Goal: Task Accomplishment & Management: Complete application form

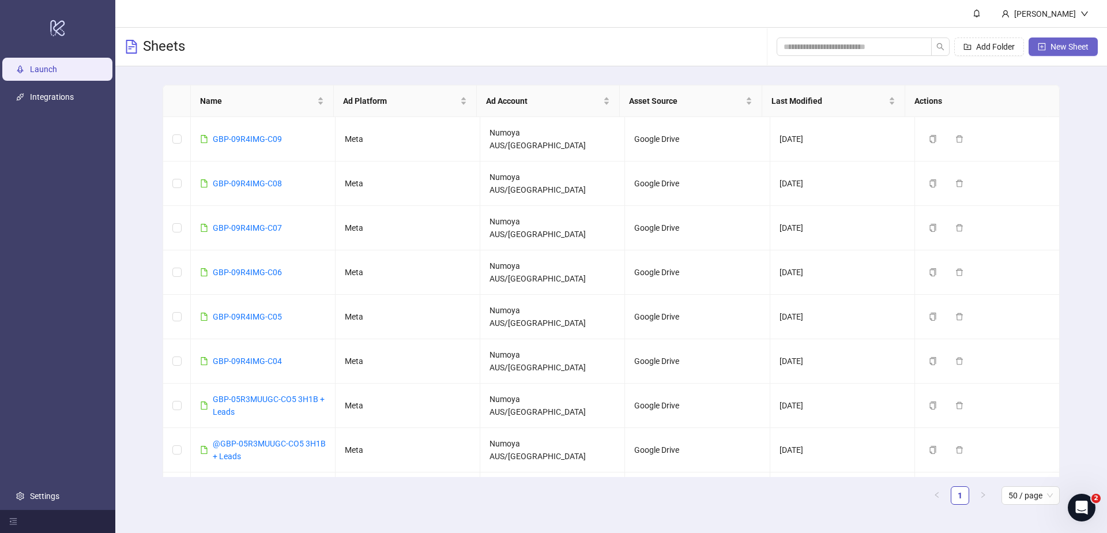
click at [1087, 51] on span "New Sheet" at bounding box center [1069, 46] width 38 height 9
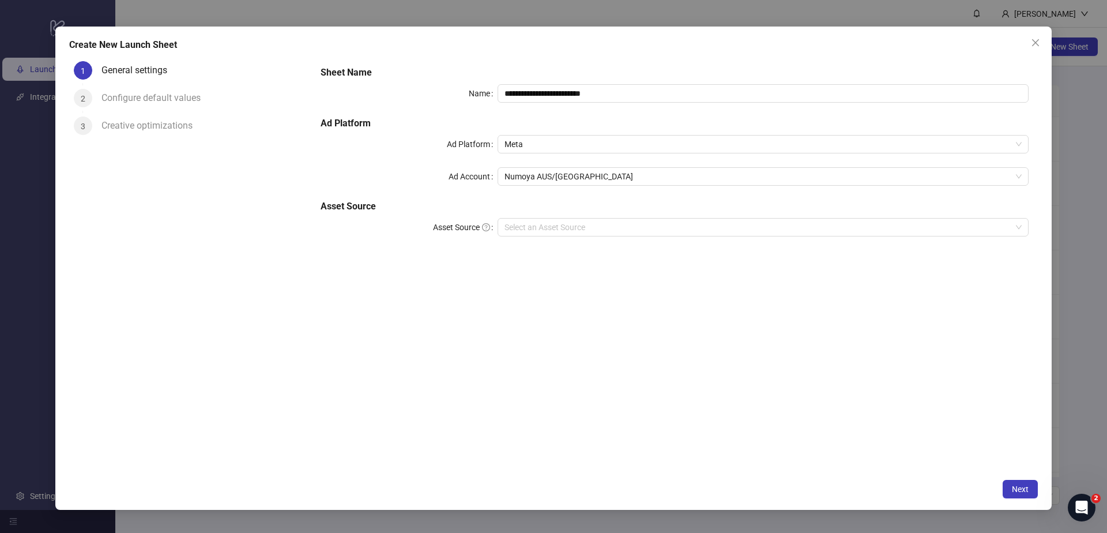
click at [624, 105] on div "**********" at bounding box center [674, 158] width 717 height 194
drag, startPoint x: 539, startPoint y: 88, endPoint x: 384, endPoint y: 77, distance: 154.9
click at [383, 76] on div "**********" at bounding box center [674, 158] width 717 height 194
paste input "text"
type input "**********"
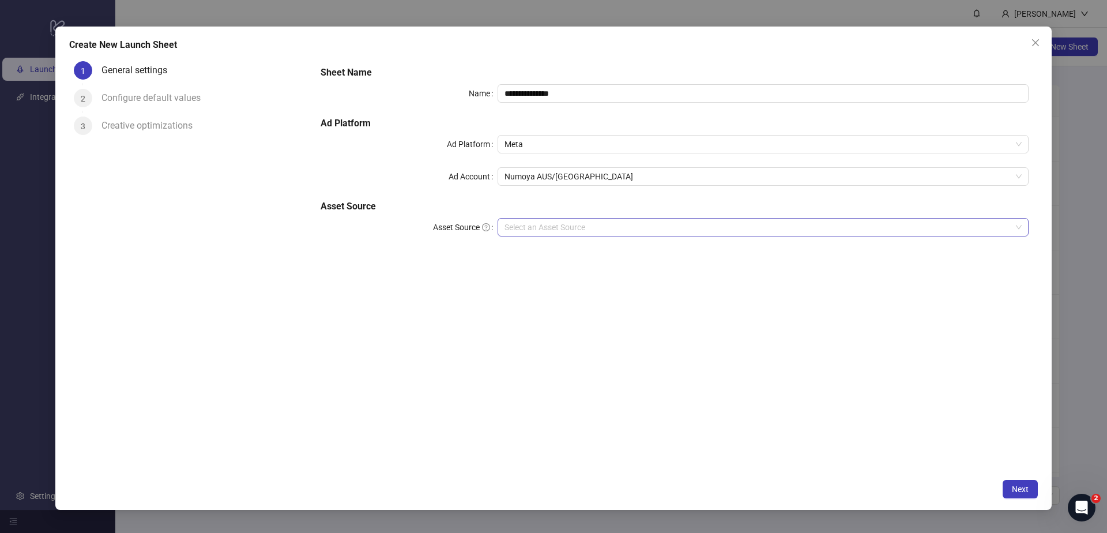
click at [537, 223] on input "Asset Source" at bounding box center [757, 226] width 507 height 17
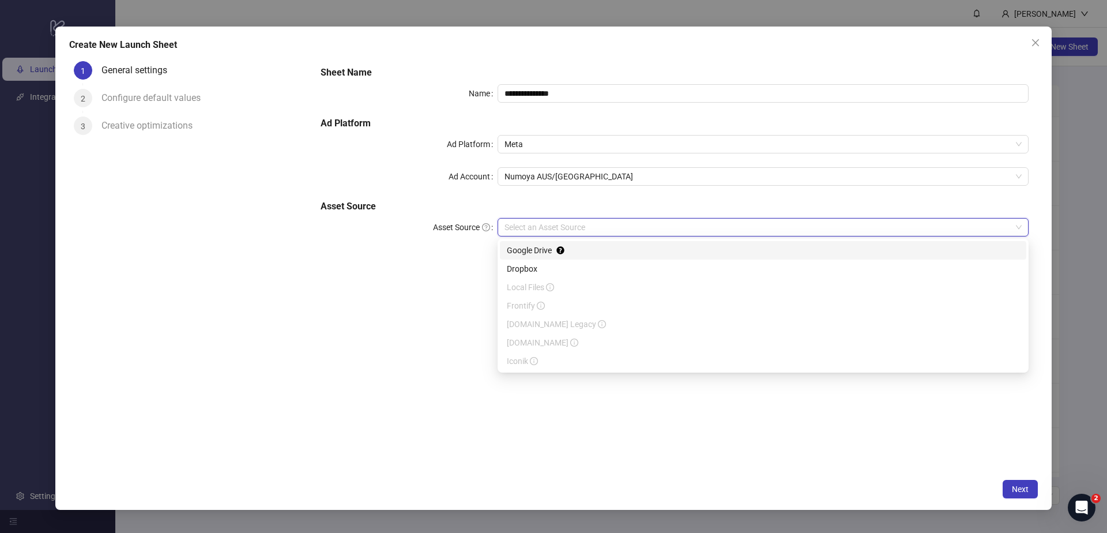
click at [533, 250] on div "Google Drive" at bounding box center [763, 250] width 512 height 13
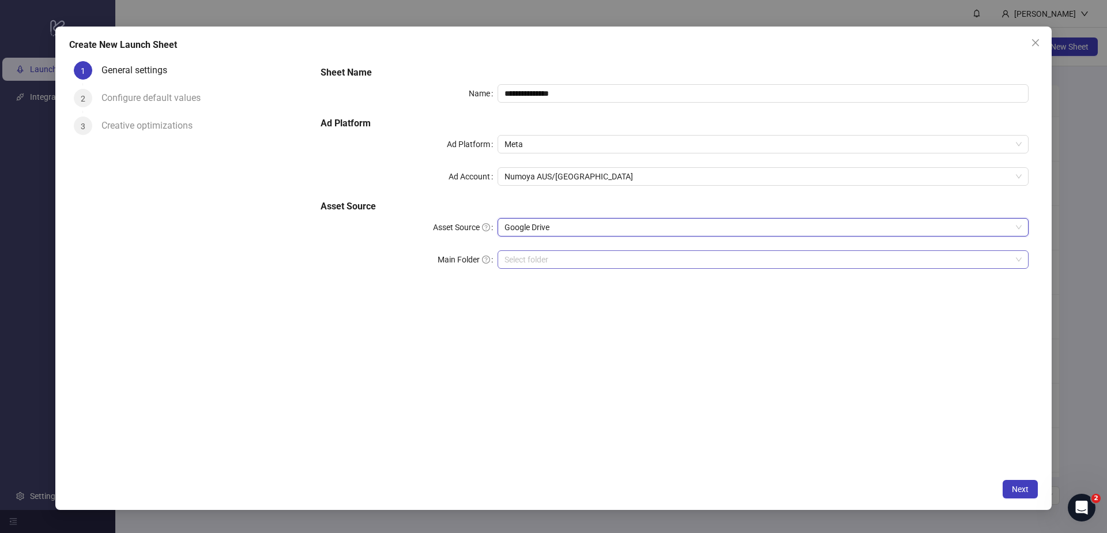
click at [559, 261] on input "Main Folder" at bounding box center [757, 259] width 507 height 17
click at [1015, 486] on span "Next" at bounding box center [1020, 488] width 17 height 9
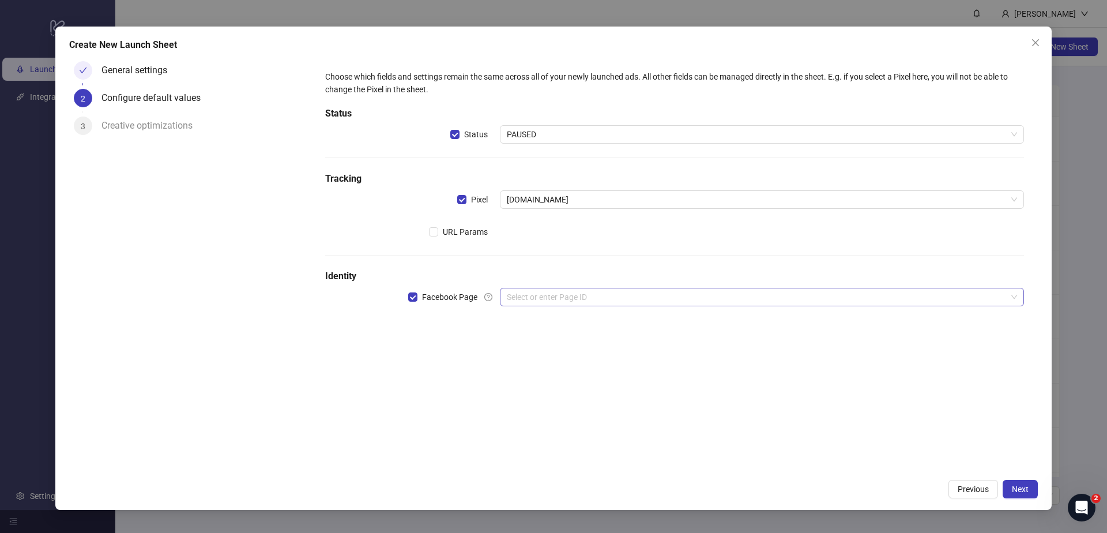
drag, startPoint x: 538, startPoint y: 294, endPoint x: 547, endPoint y: 300, distance: 10.7
click at [539, 294] on input "search" at bounding box center [757, 296] width 500 height 17
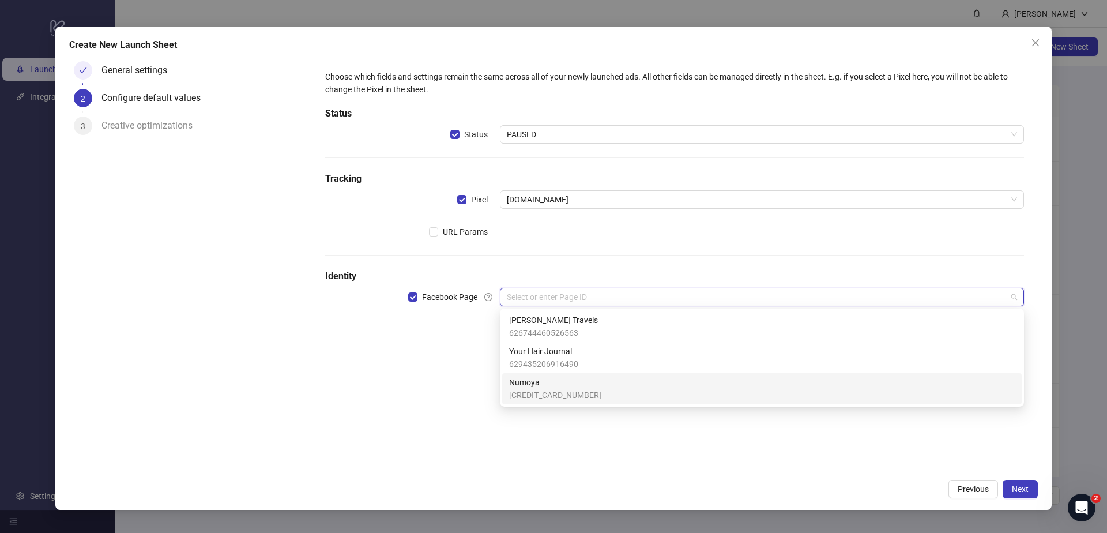
click at [561, 385] on span "Numoya" at bounding box center [555, 382] width 92 height 13
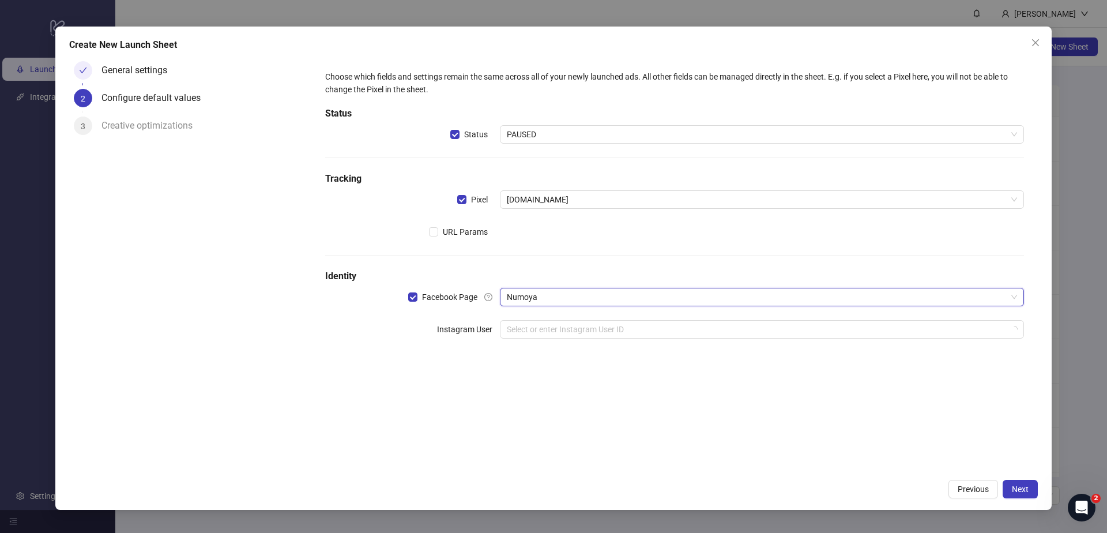
click at [446, 389] on div "Choose which fields and settings remain the same across all of your newly launc…" at bounding box center [674, 264] width 726 height 416
click at [540, 327] on input "search" at bounding box center [757, 328] width 500 height 17
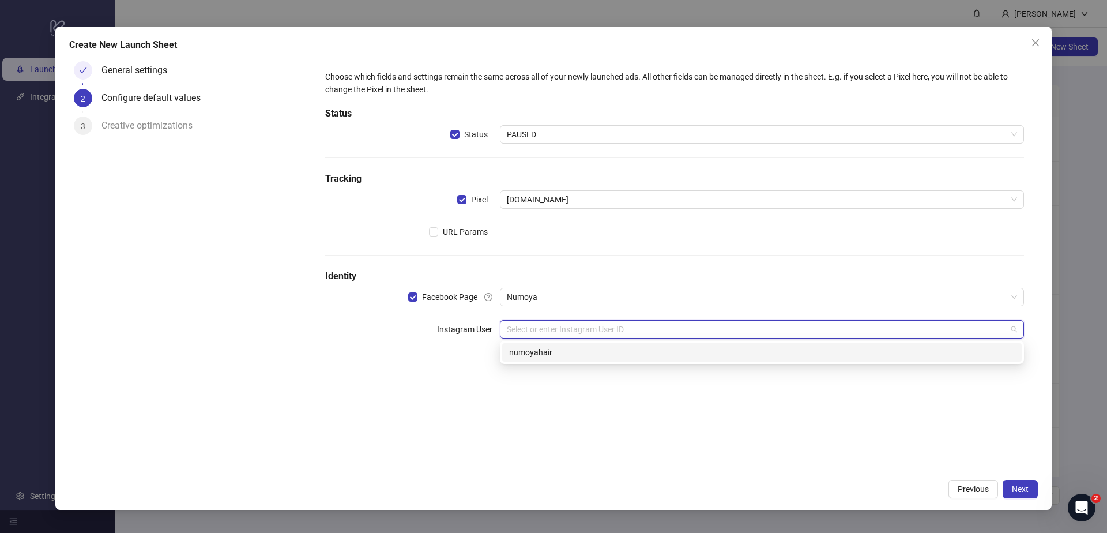
click at [559, 357] on div "numoyahair" at bounding box center [762, 352] width 506 height 13
click at [530, 422] on div "Choose which fields and settings remain the same across all of your newly launc…" at bounding box center [674, 264] width 726 height 416
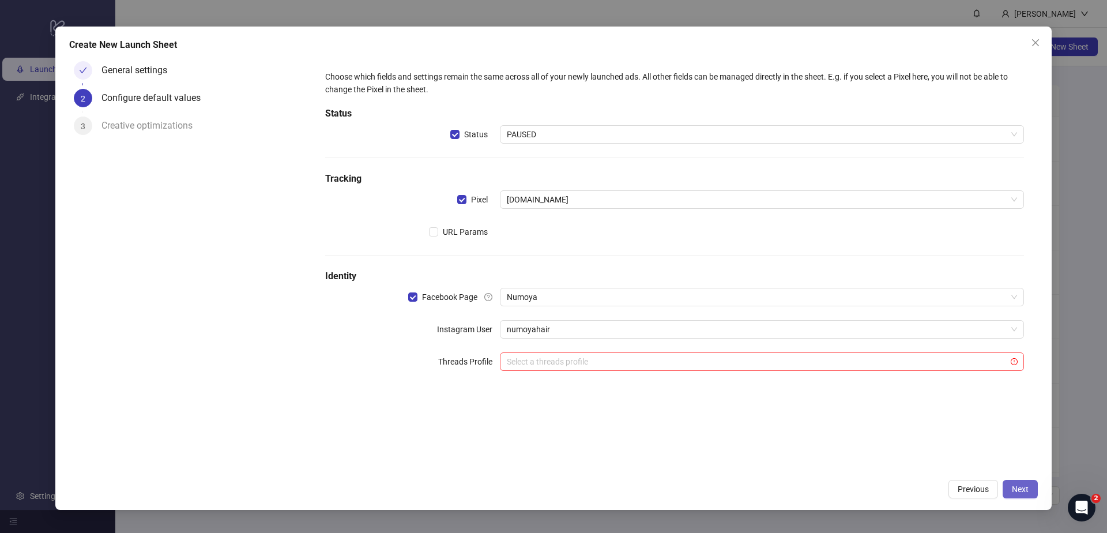
click at [1031, 487] on button "Next" at bounding box center [1019, 489] width 35 height 18
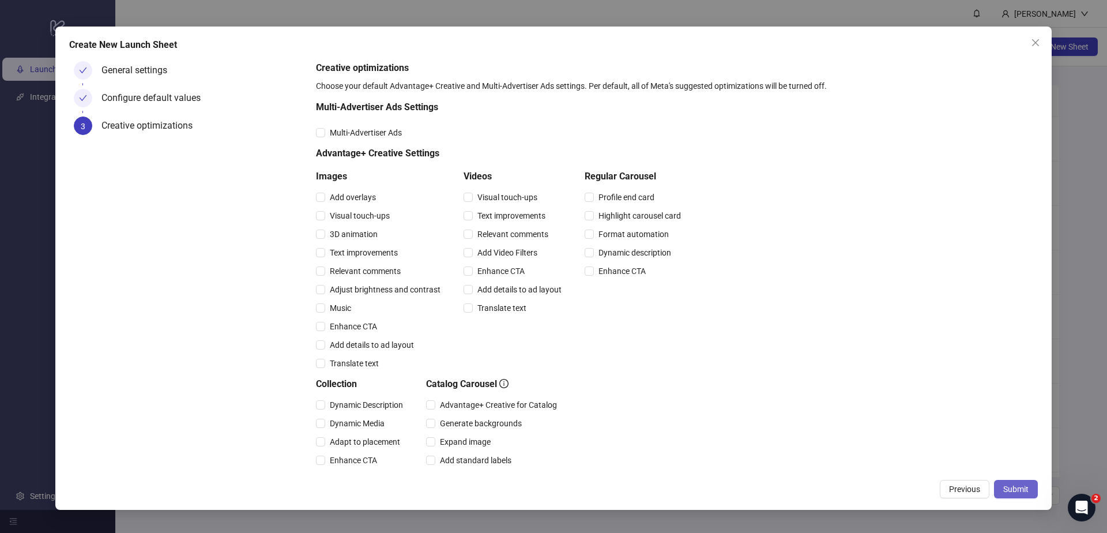
click at [1009, 491] on span "Submit" at bounding box center [1015, 488] width 25 height 9
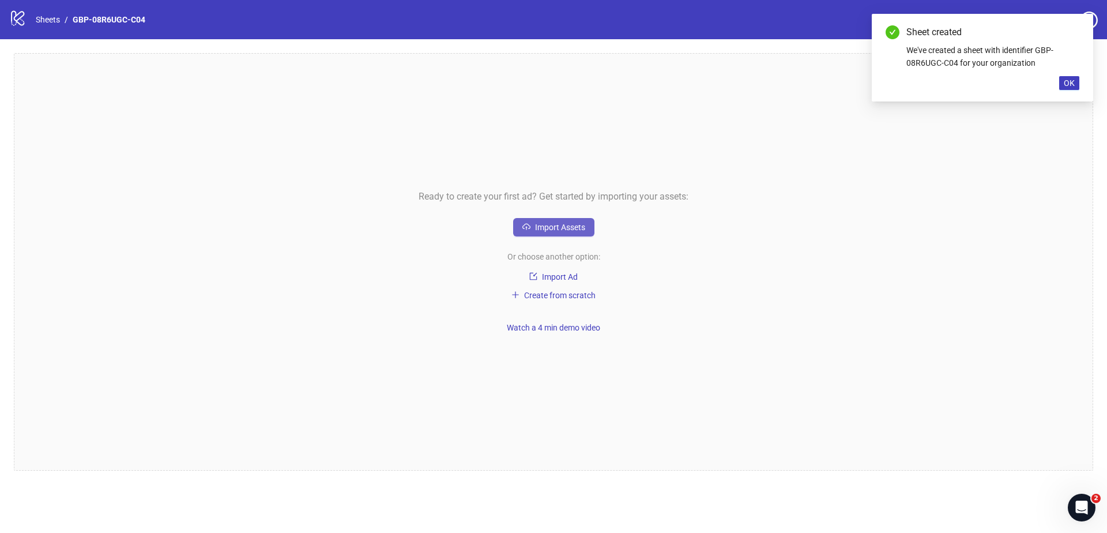
click at [548, 232] on button "Import Assets" at bounding box center [553, 227] width 81 height 18
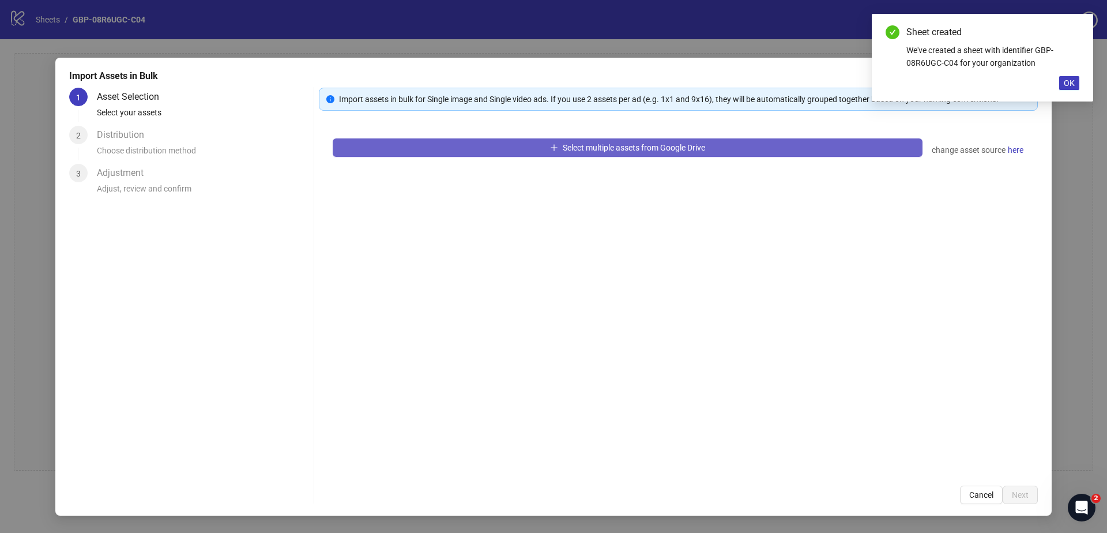
click at [610, 151] on span "Select multiple assets from Google Drive" at bounding box center [634, 147] width 142 height 9
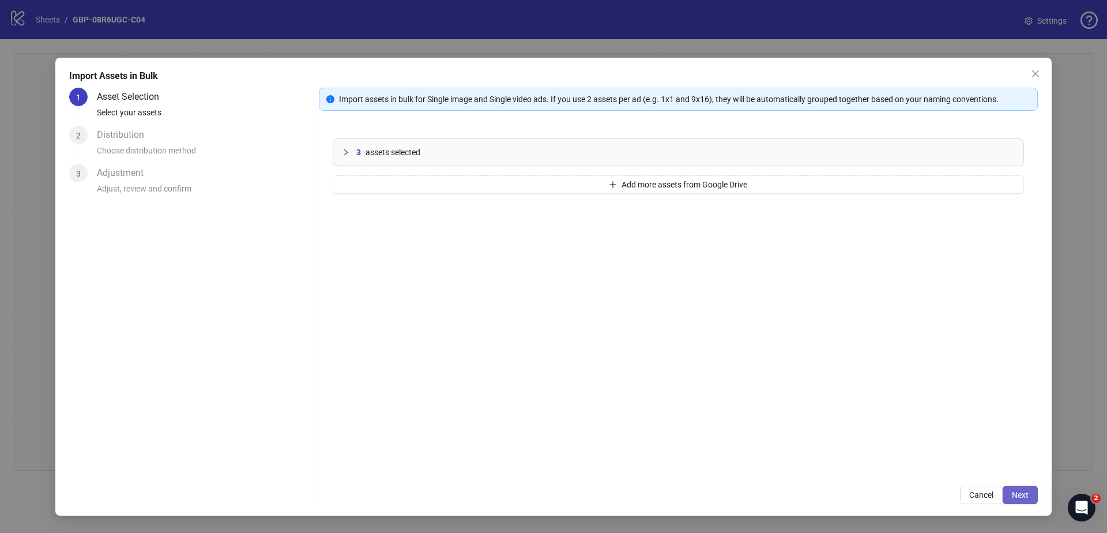
click at [1019, 493] on span "Next" at bounding box center [1020, 494] width 17 height 9
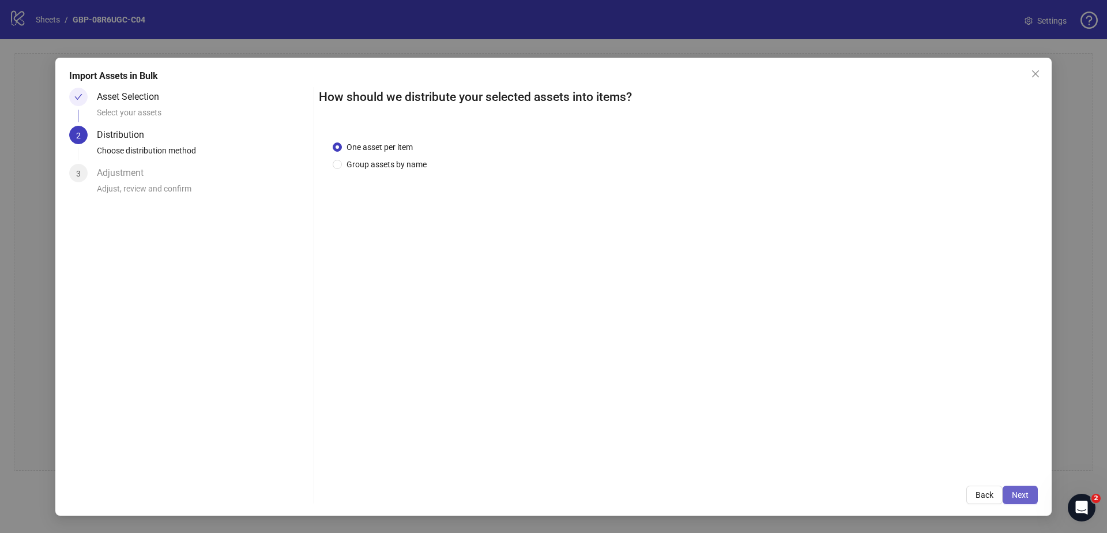
click at [1021, 496] on span "Next" at bounding box center [1020, 494] width 17 height 9
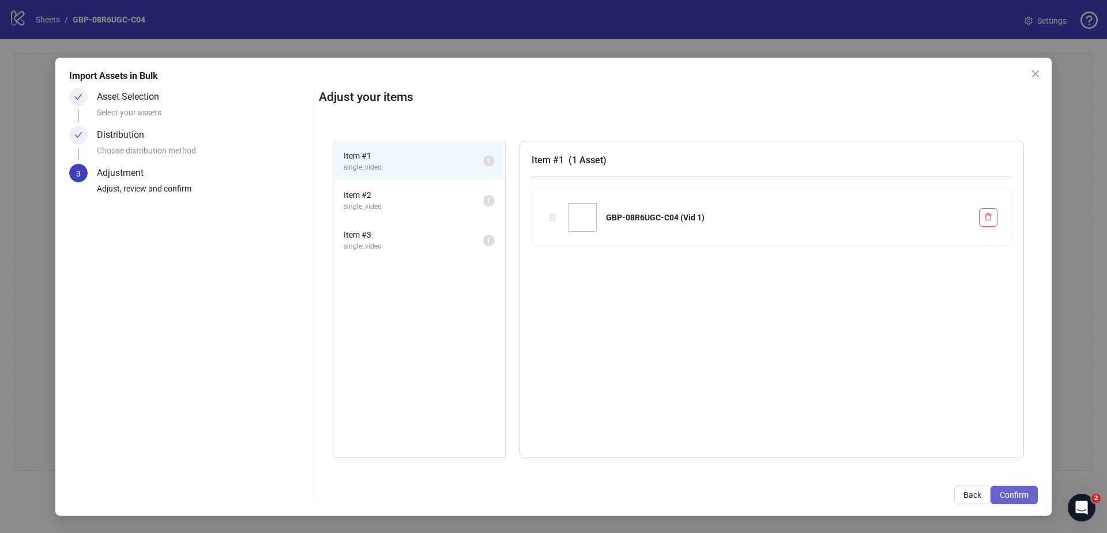
click at [1021, 497] on span "Confirm" at bounding box center [1013, 494] width 29 height 9
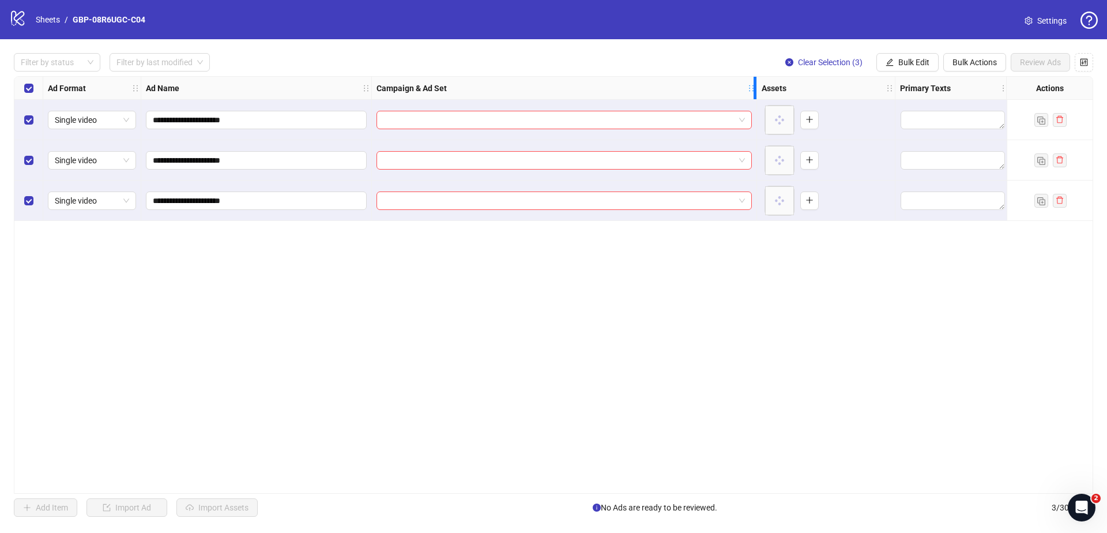
drag, startPoint x: 541, startPoint y: 86, endPoint x: 754, endPoint y: 103, distance: 213.4
click at [754, 103] on div "**********" at bounding box center [786, 149] width 1544 height 144
click at [674, 261] on div "**********" at bounding box center [553, 284] width 1079 height 417
click at [802, 338] on div "**********" at bounding box center [553, 284] width 1079 height 417
click at [48, 20] on link "Sheets" at bounding box center [47, 19] width 29 height 13
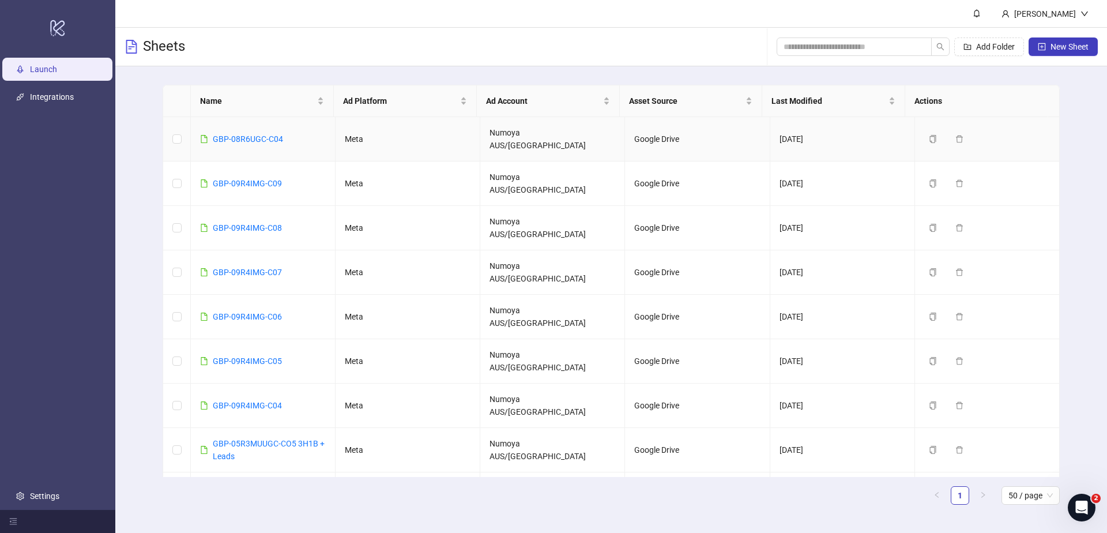
click at [284, 122] on td "GBP-08R6UGC-C04" at bounding box center [263, 139] width 145 height 44
click at [265, 134] on link "GBP-08R6UGC-C04" at bounding box center [248, 138] width 70 height 9
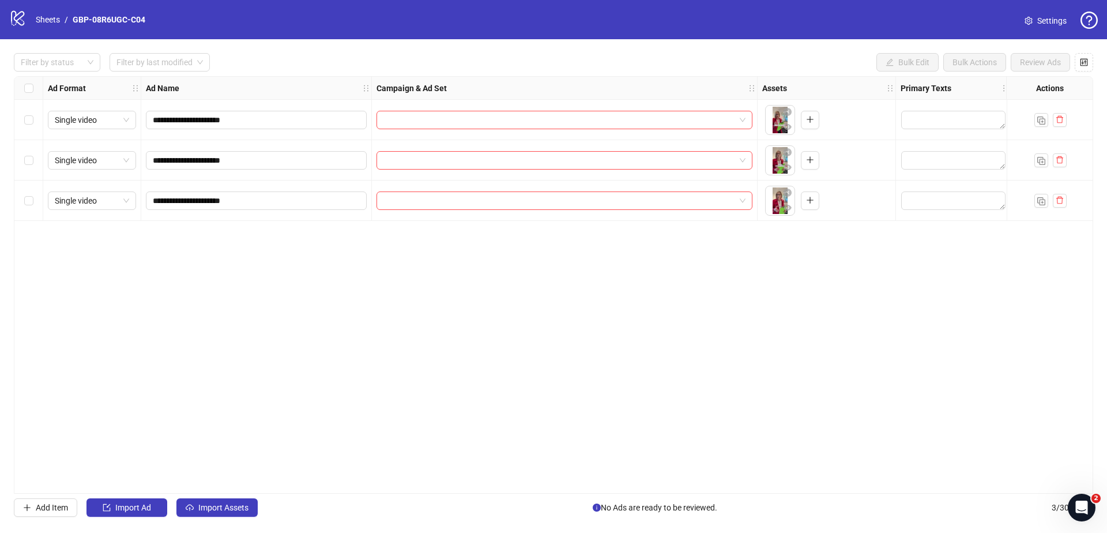
click at [63, 20] on ol "Sheets / GBP-08R6UGC-C04" at bounding box center [91, 19] width 110 height 13
click at [45, 18] on link "Sheets" at bounding box center [47, 19] width 29 height 13
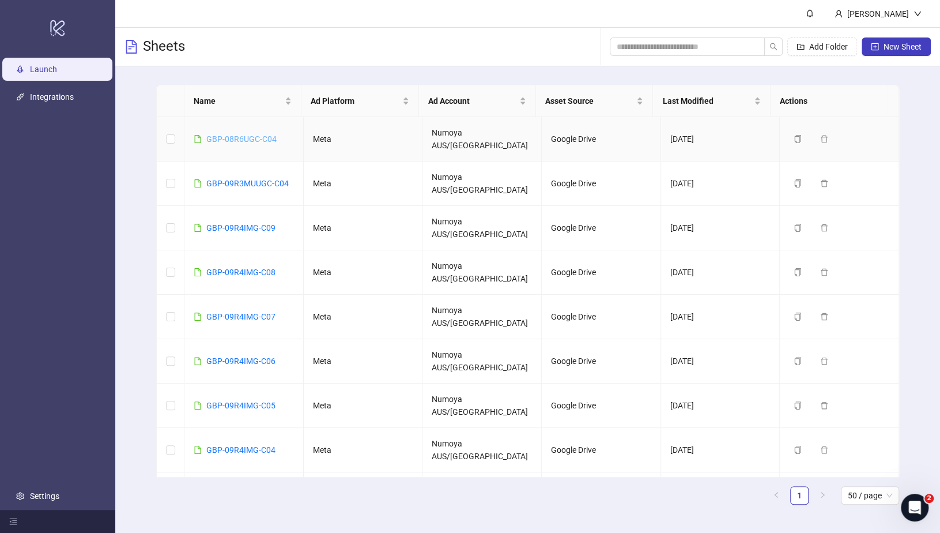
click at [248, 134] on link "GBP-08R6UGC-C04" at bounding box center [241, 138] width 70 height 9
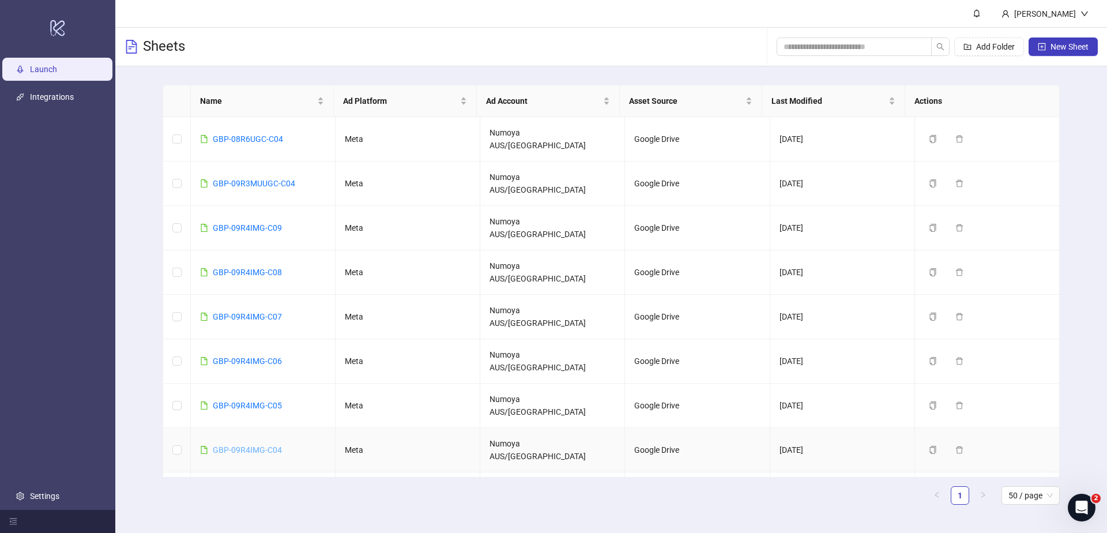
click at [262, 445] on link "GBP-09R4IMG-C04" at bounding box center [247, 449] width 69 height 9
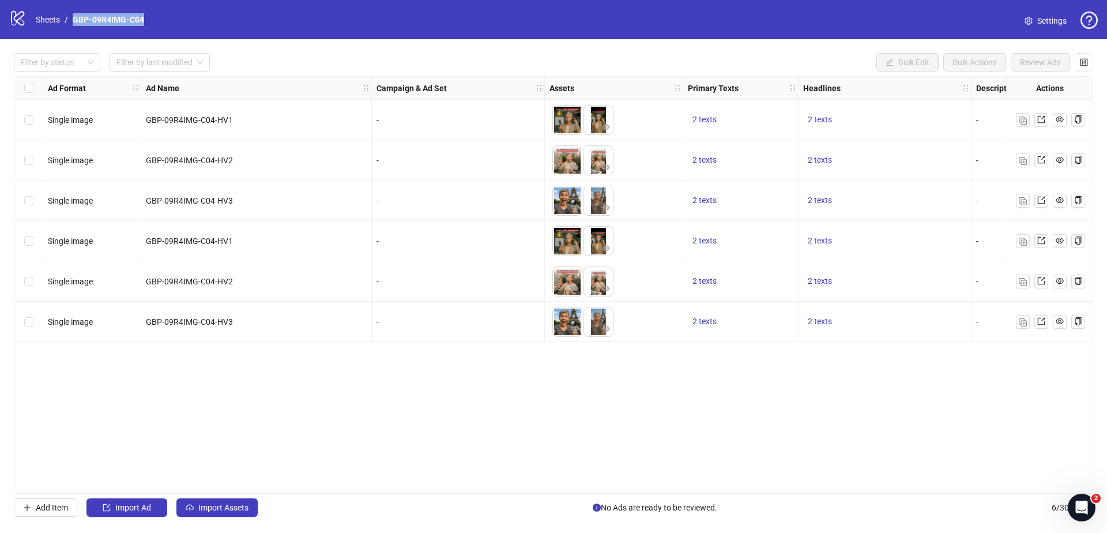
drag, startPoint x: 157, startPoint y: 18, endPoint x: 74, endPoint y: 17, distance: 83.6
click at [74, 17] on div "logo/logo-mobile Sheets / GBP-09R4IMG-C04 Settings" at bounding box center [553, 19] width 1088 height 21
copy link "GBP-09R4IMG-C04"
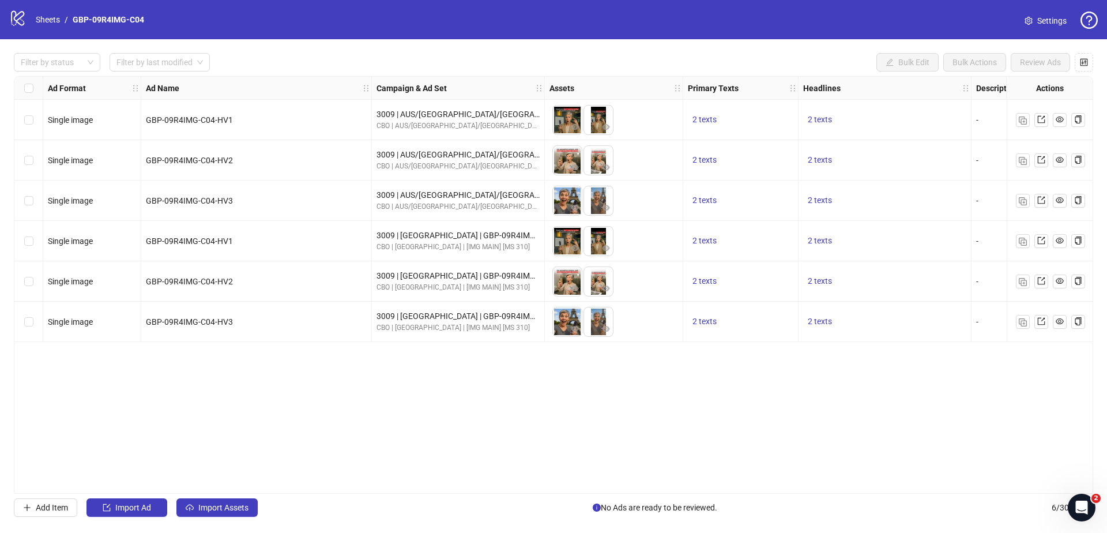
click at [280, 376] on div "Ad Format Ad Name Campaign & Ad Set Assets Primary Texts Headlines Descriptions…" at bounding box center [553, 284] width 1079 height 417
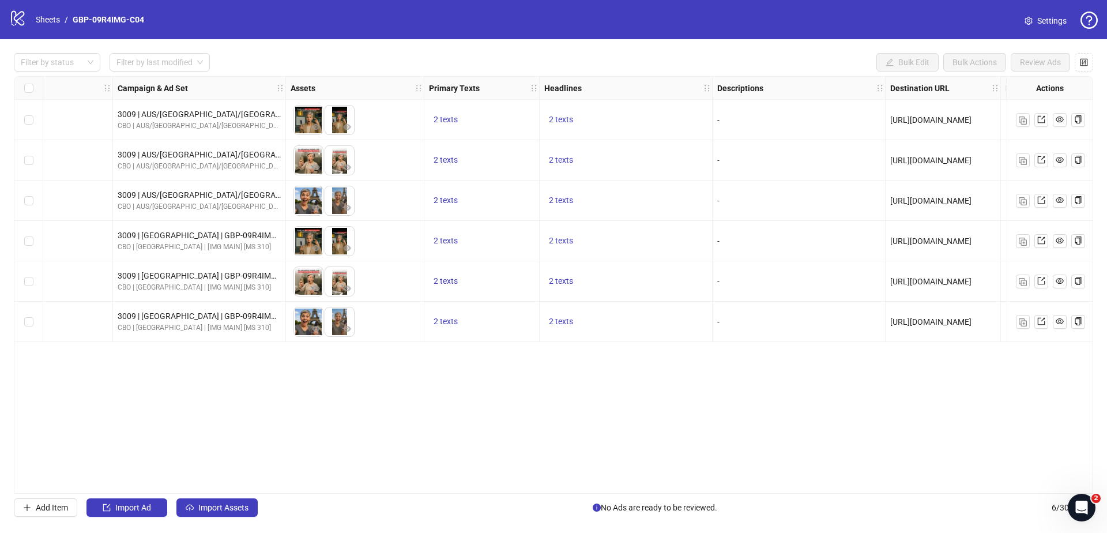
scroll to position [0, 271]
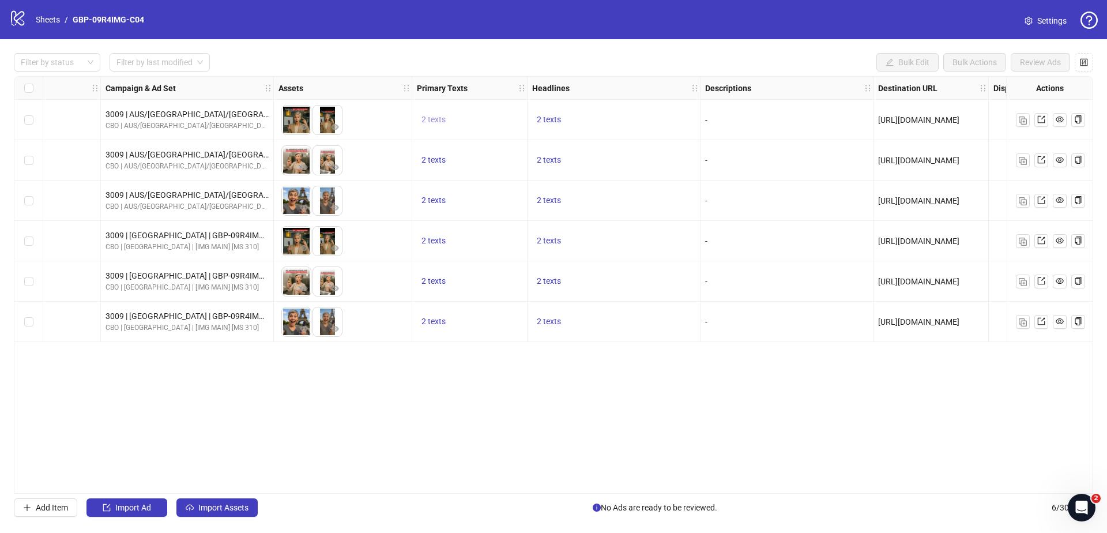
click at [433, 119] on span "2 texts" at bounding box center [433, 119] width 24 height 9
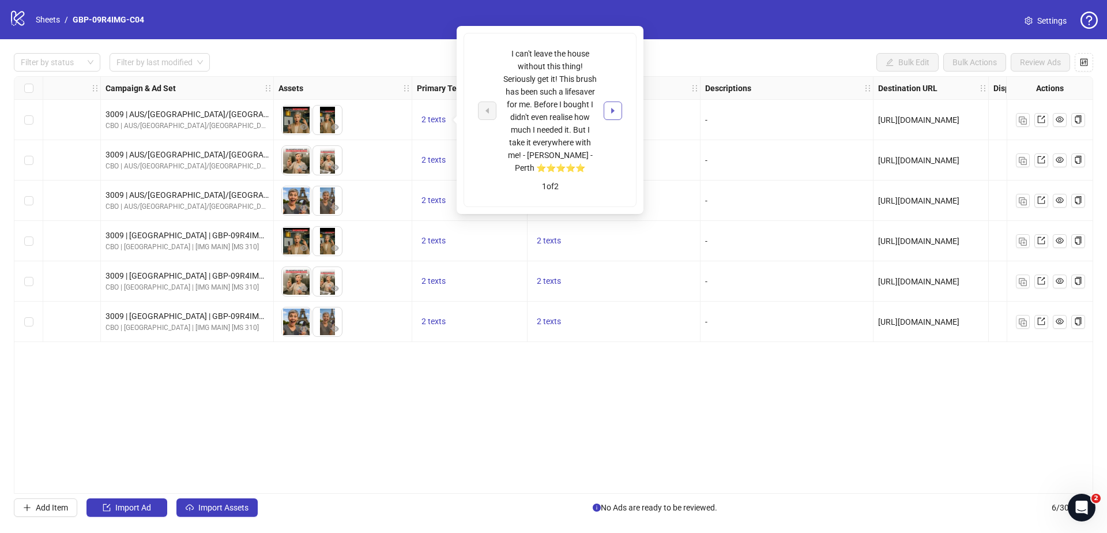
click at [610, 112] on icon "caret-right" at bounding box center [613, 111] width 8 height 8
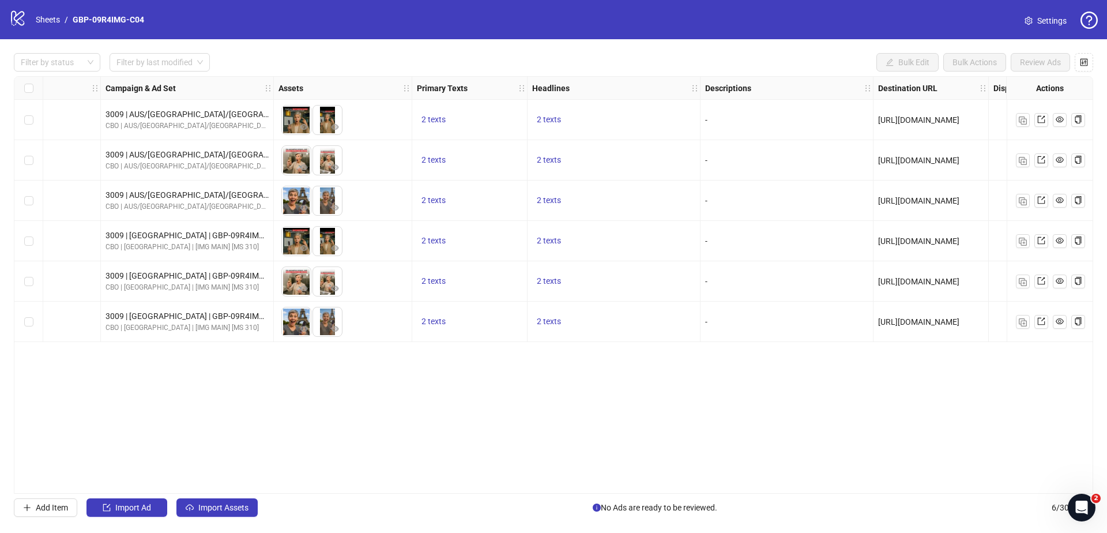
click at [617, 232] on div "2 texts" at bounding box center [613, 241] width 173 height 40
click at [553, 119] on span "2 texts" at bounding box center [549, 119] width 24 height 9
click at [728, 106] on span "button" at bounding box center [728, 110] width 8 height 9
drag, startPoint x: 722, startPoint y: 249, endPoint x: 790, endPoint y: 195, distance: 86.1
click at [722, 249] on div "-" at bounding box center [786, 241] width 173 height 40
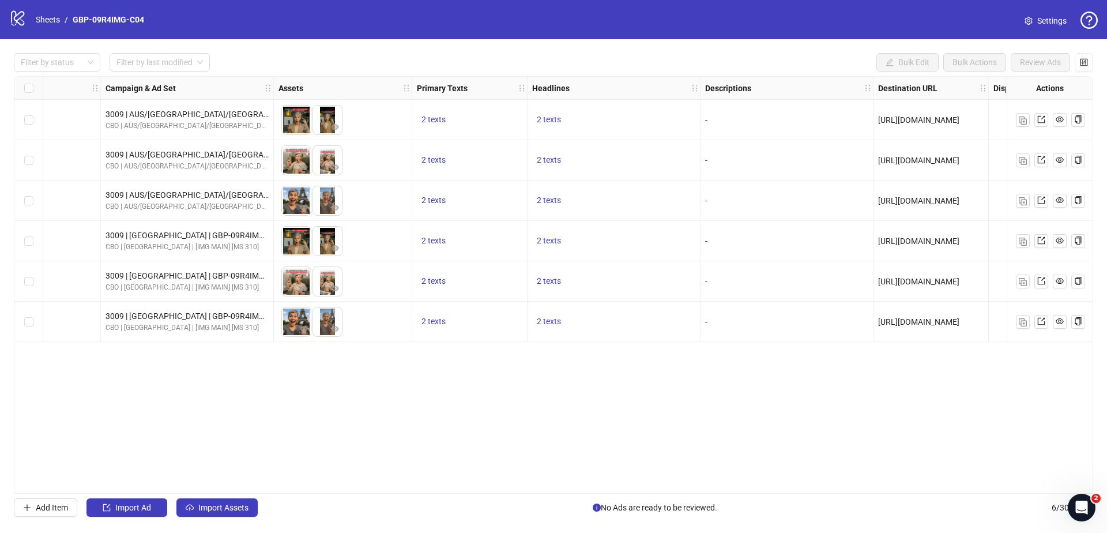
click at [776, 486] on div "Ad Format Ad Name Campaign & Ad Set Assets Primary Texts Headlines Descriptions…" at bounding box center [553, 284] width 1079 height 417
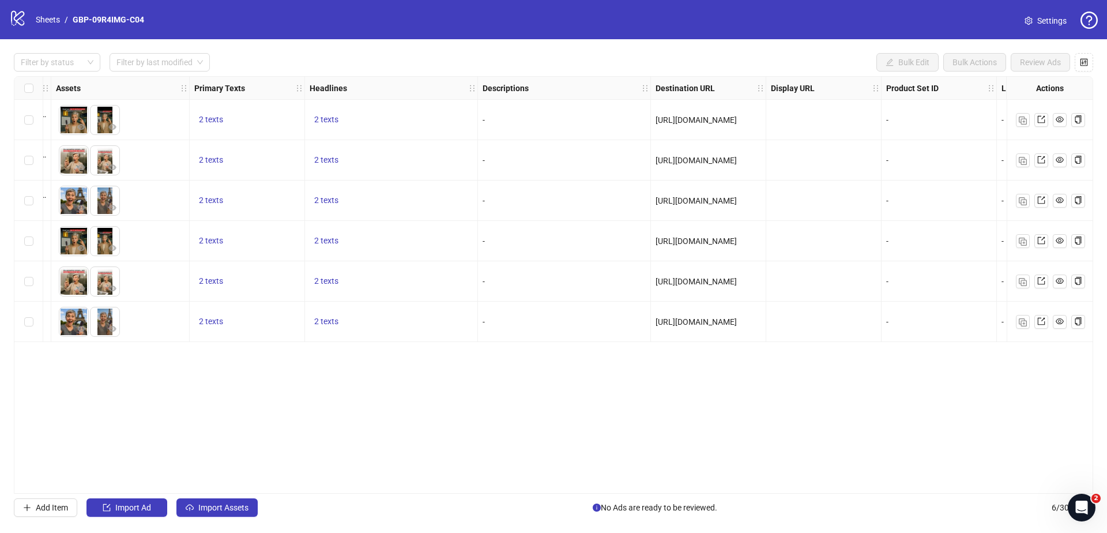
scroll to position [0, 0]
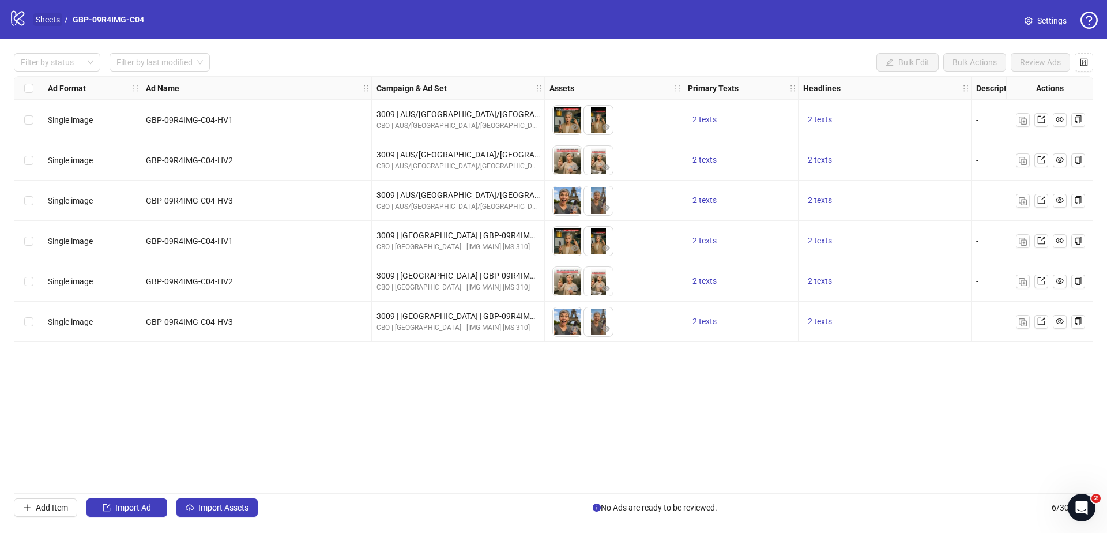
click at [50, 21] on link "Sheets" at bounding box center [47, 19] width 29 height 13
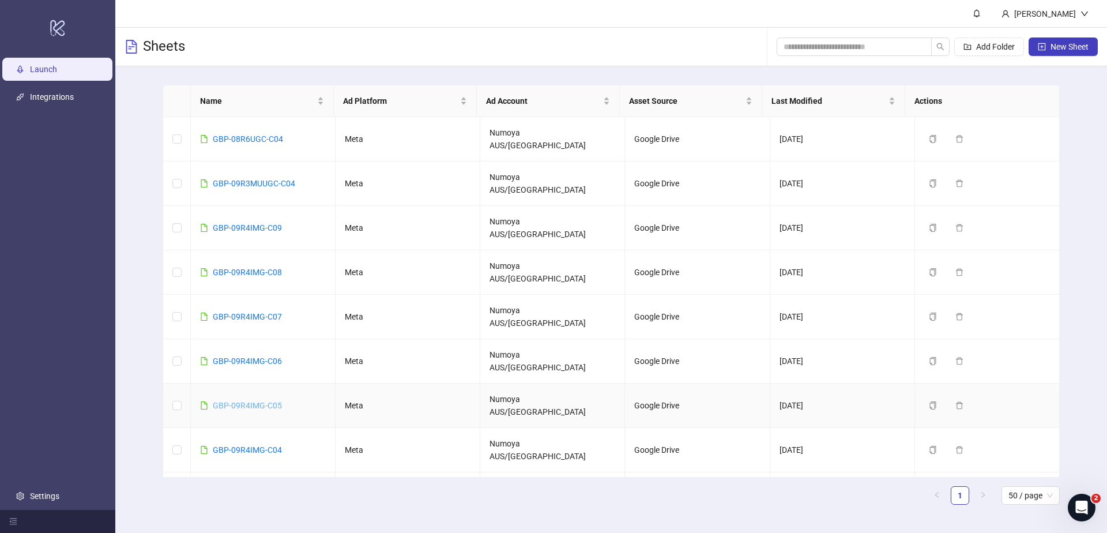
click at [271, 401] on link "GBP-09R4IMG-C05" at bounding box center [247, 405] width 69 height 9
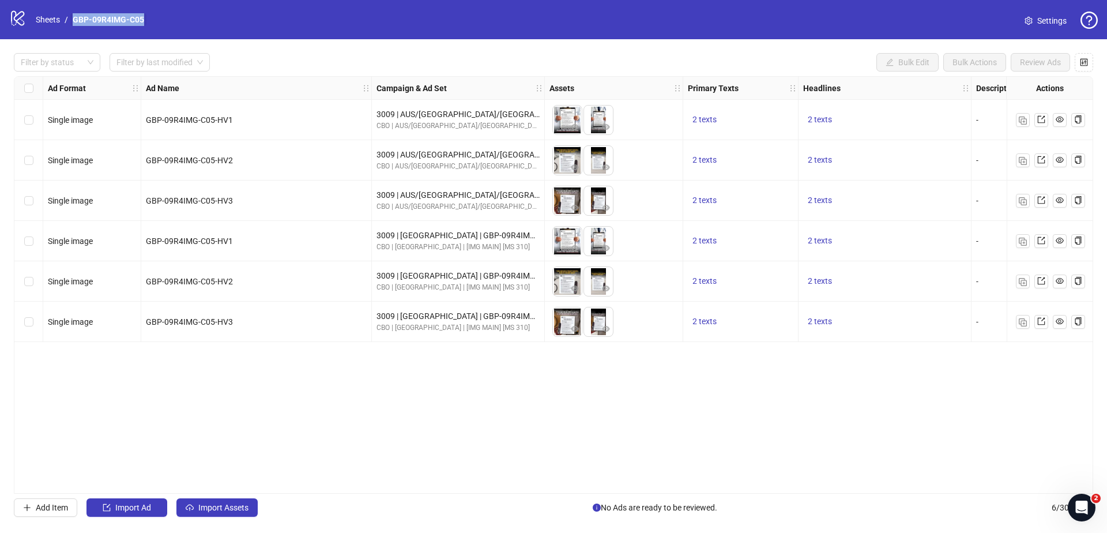
drag, startPoint x: 132, startPoint y: 21, endPoint x: 70, endPoint y: 21, distance: 61.7
click at [70, 21] on div "logo/logo-mobile Sheets / GBP-09R4IMG-C05 Settings" at bounding box center [553, 19] width 1088 height 21
copy link "GBP-09R4IMG-C05"
click at [483, 431] on div "Ad Format Ad Name Campaign & Ad Set Assets Primary Texts Headlines Descriptions…" at bounding box center [553, 284] width 1079 height 417
click at [584, 495] on div "Filter by status Filter by last modified Bulk Edit Bulk Actions Review Ads Ad F…" at bounding box center [553, 284] width 1107 height 491
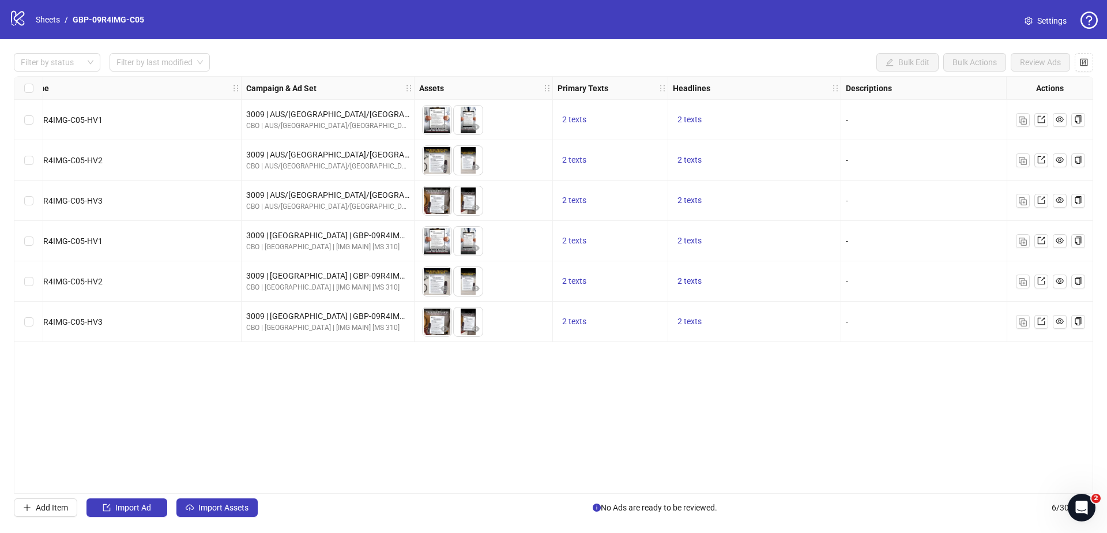
scroll to position [0, 209]
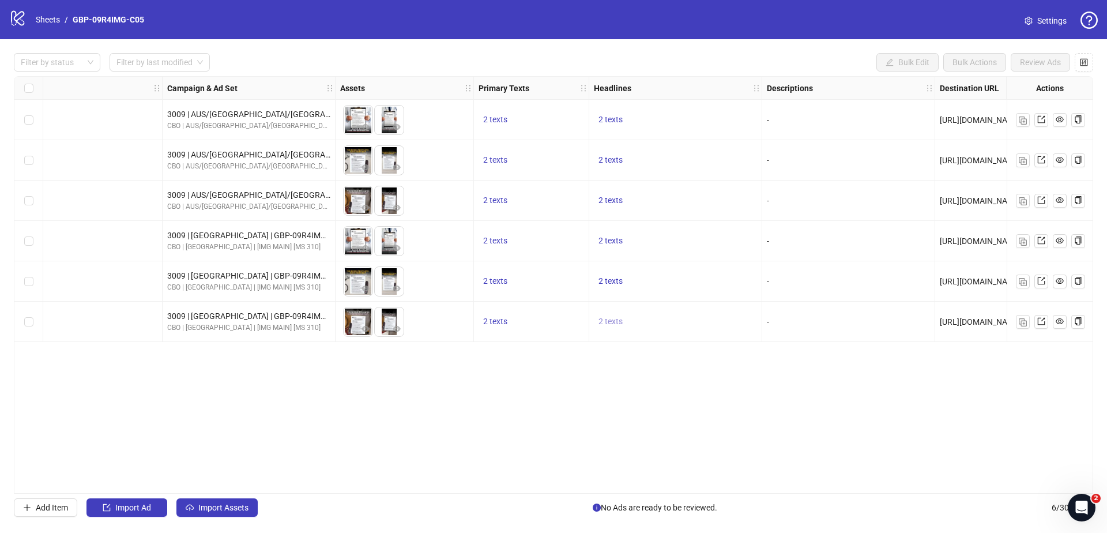
click at [611, 317] on span "2 texts" at bounding box center [610, 320] width 24 height 9
click at [787, 311] on icon "caret-right" at bounding box center [790, 312] width 8 height 8
click at [729, 390] on div "Ad Format Ad Name Campaign & Ad Set Assets Primary Texts Headlines Descriptions…" at bounding box center [553, 284] width 1079 height 417
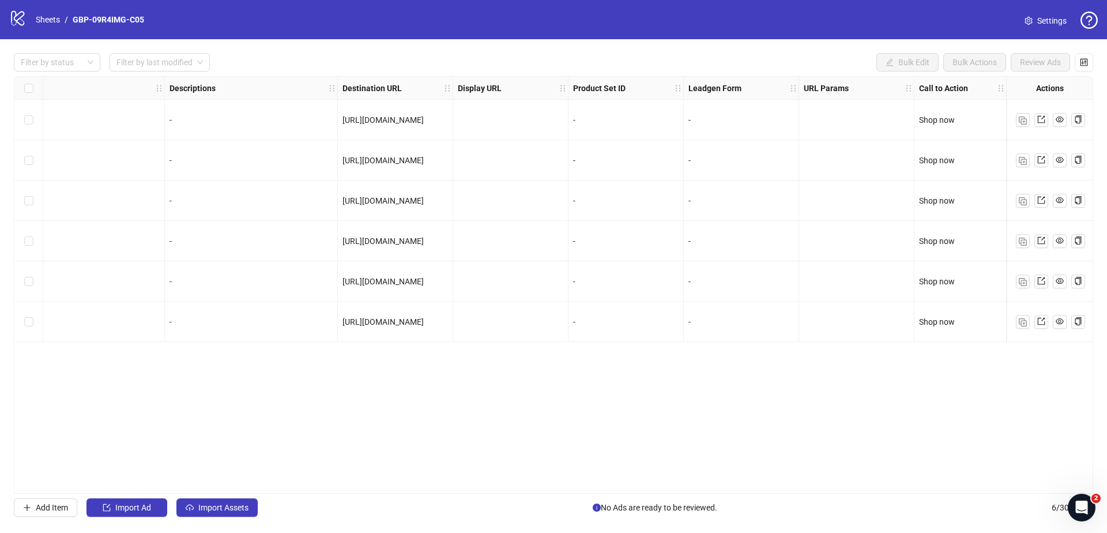
scroll to position [0, 0]
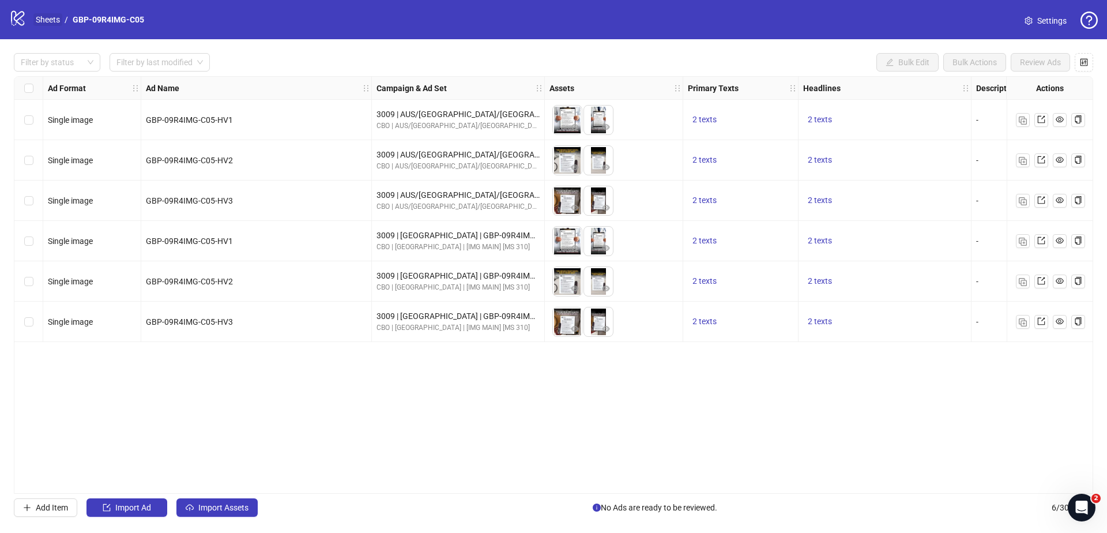
click at [51, 20] on link "Sheets" at bounding box center [47, 19] width 29 height 13
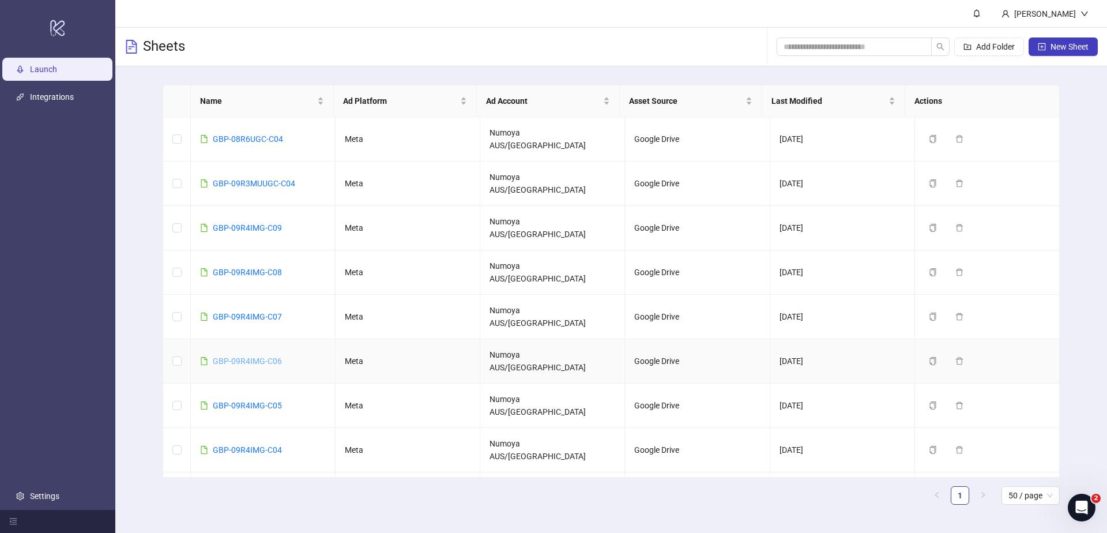
click at [267, 356] on link "GBP-09R4IMG-C06" at bounding box center [247, 360] width 69 height 9
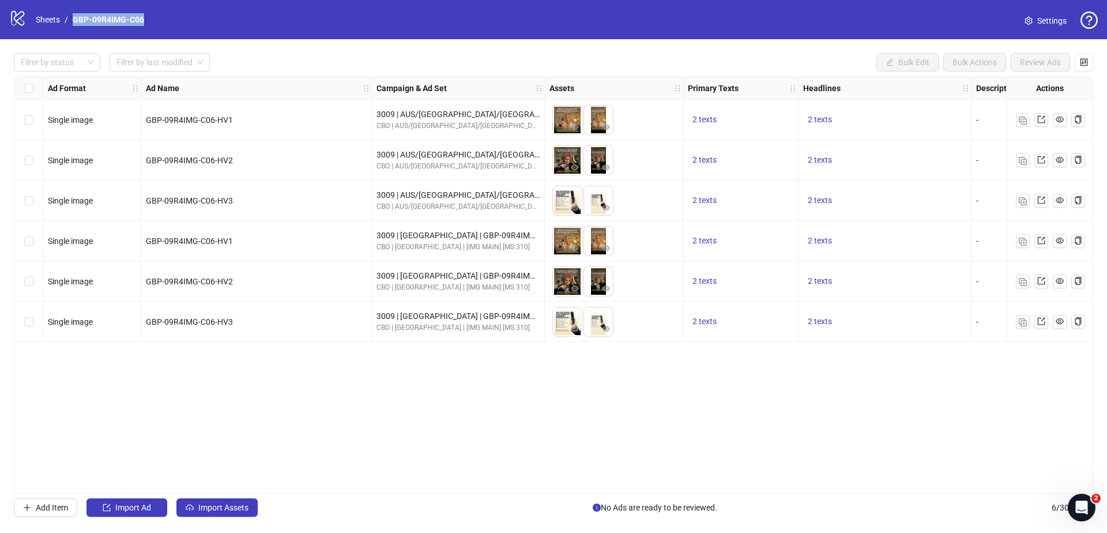
drag, startPoint x: 164, startPoint y: 24, endPoint x: 71, endPoint y: 22, distance: 92.8
click at [71, 22] on div "logo/logo-mobile Sheets / GBP-09R4IMG-C06 Settings" at bounding box center [553, 19] width 1088 height 21
copy link "GBP-09R4IMG-C06"
click at [493, 413] on div "Ad Format Ad Name Campaign & Ad Set Assets Primary Texts Headlines Descriptions…" at bounding box center [553, 284] width 1079 height 417
click at [562, 481] on div "Ad Format Ad Name Campaign & Ad Set Assets Primary Texts Headlines Descriptions…" at bounding box center [553, 284] width 1079 height 417
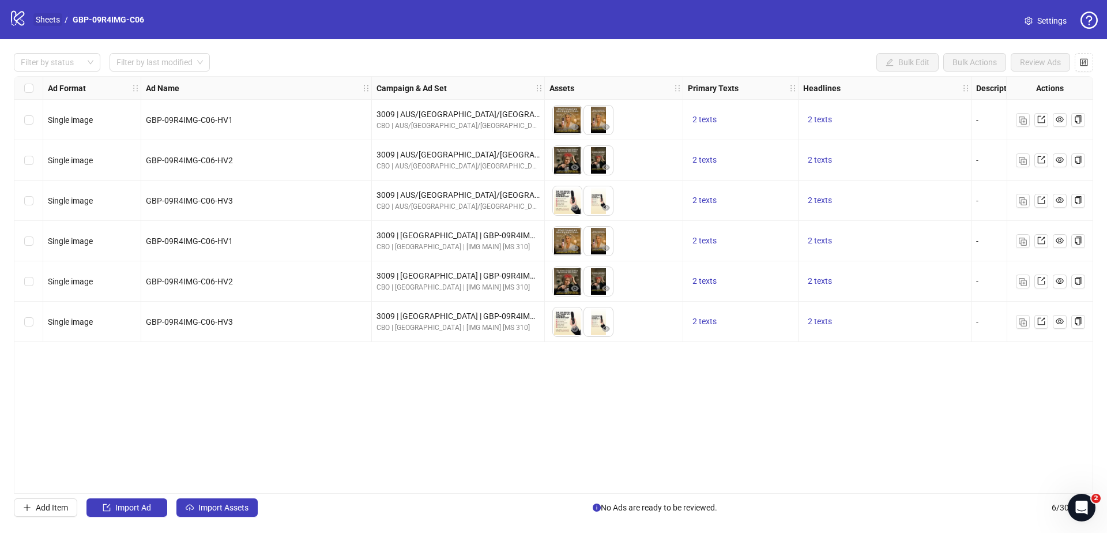
click at [48, 18] on link "Sheets" at bounding box center [47, 19] width 29 height 13
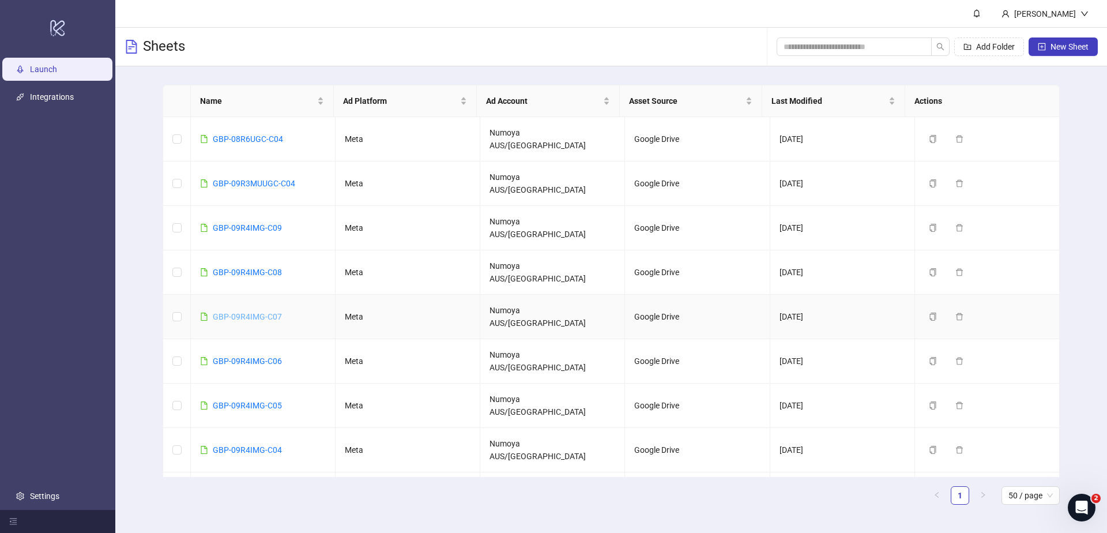
click at [268, 312] on link "GBP-09R4IMG-C07" at bounding box center [247, 316] width 69 height 9
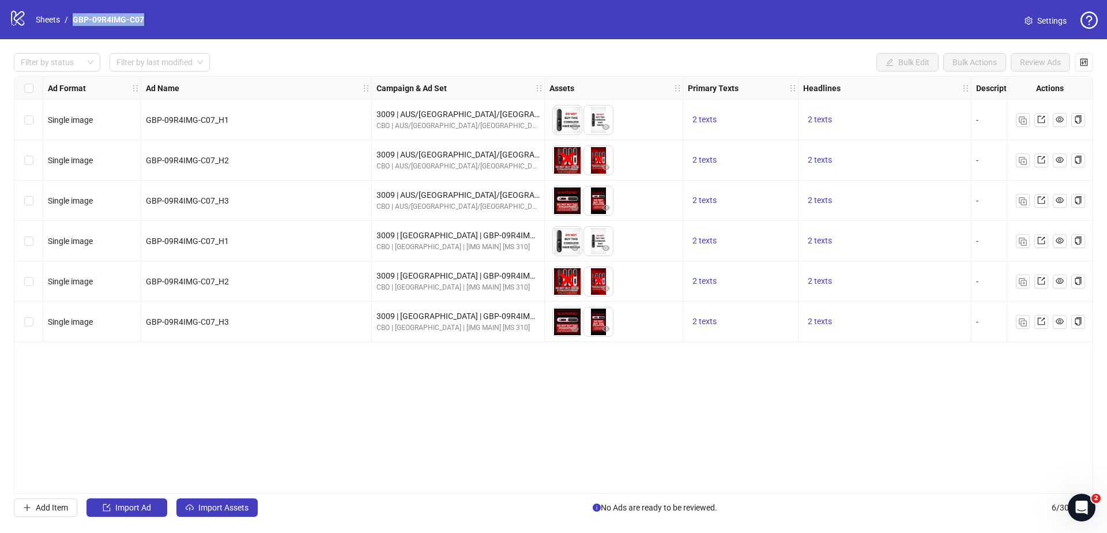
drag, startPoint x: 158, startPoint y: 19, endPoint x: 70, endPoint y: 20, distance: 87.6
click at [70, 20] on div "logo/logo-mobile Sheets / GBP-09R4IMG-C07 Settings" at bounding box center [553, 19] width 1088 height 21
copy link "GBP-09R4IMG-C07"
click at [519, 418] on div "Ad Format Ad Name Campaign & Ad Set Assets Primary Texts Headlines Descriptions…" at bounding box center [553, 284] width 1079 height 417
click at [715, 118] on span "2 texts" at bounding box center [704, 119] width 24 height 9
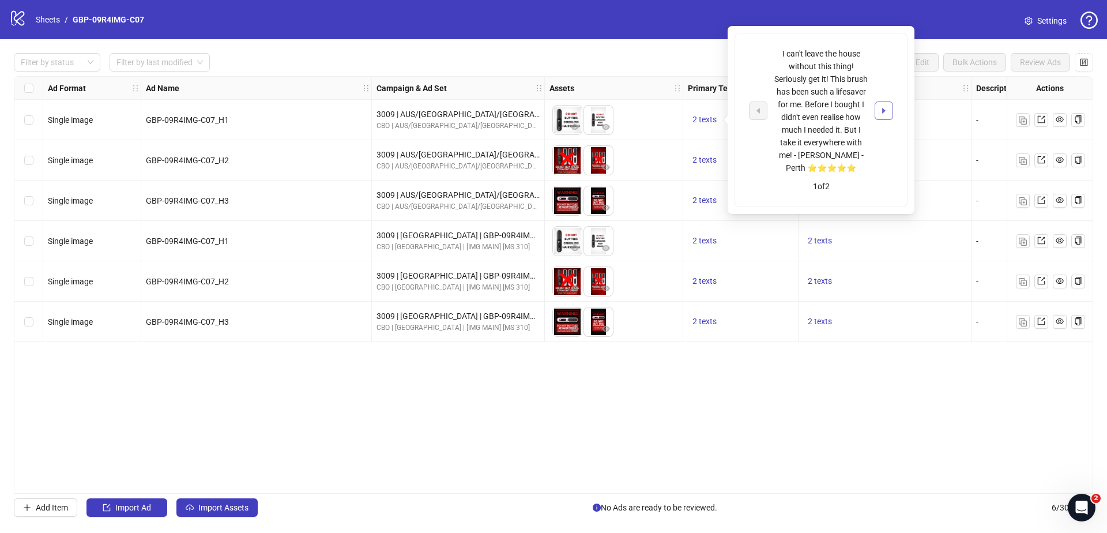
click at [883, 114] on icon "caret-right" at bounding box center [884, 111] width 8 height 8
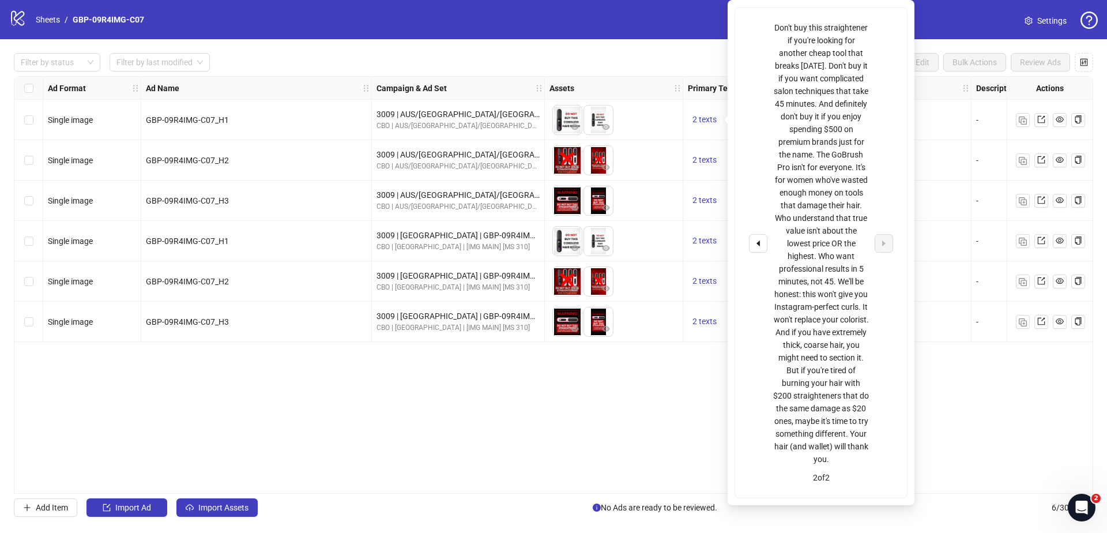
click at [946, 149] on div "2 texts" at bounding box center [884, 160] width 173 height 40
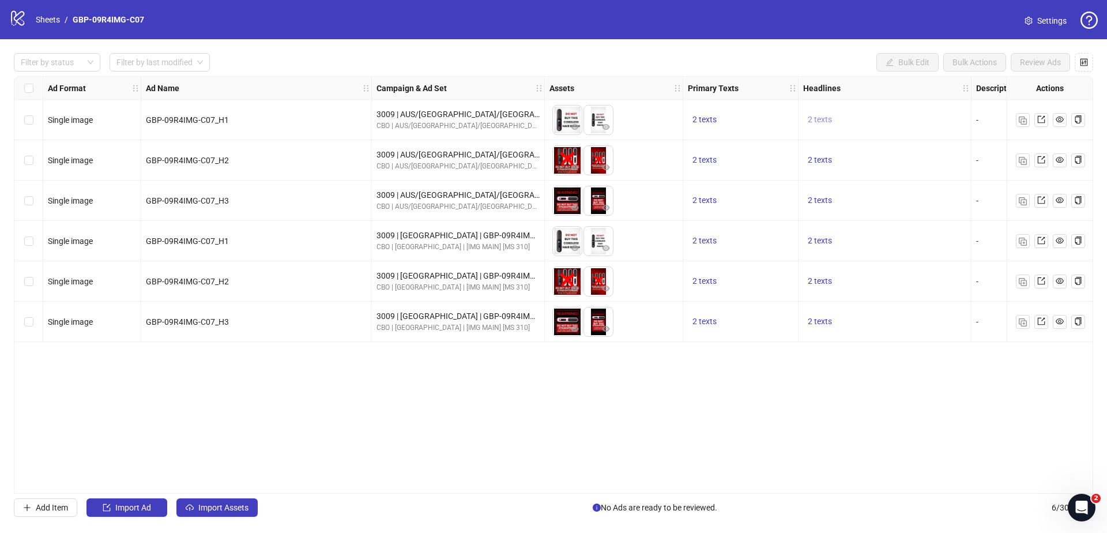
click at [822, 114] on button "2 texts" at bounding box center [819, 120] width 33 height 14
click at [997, 110] on icon "caret-right" at bounding box center [999, 111] width 8 height 8
click at [821, 387] on div "Ad Format Ad Name Campaign & Ad Set Assets Primary Texts Headlines Descriptions…" at bounding box center [553, 284] width 1079 height 417
click at [42, 25] on link "Sheets" at bounding box center [47, 19] width 29 height 13
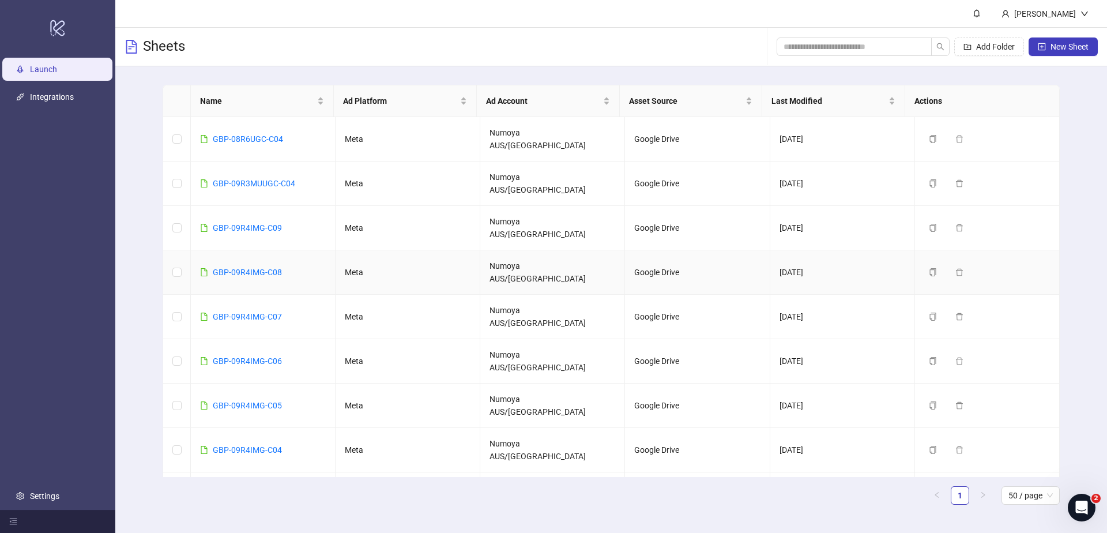
click at [250, 250] on td "GBP-09R4IMG-C08" at bounding box center [263, 272] width 145 height 44
click at [265, 267] on link "GBP-09R4IMG-C08" at bounding box center [247, 271] width 69 height 9
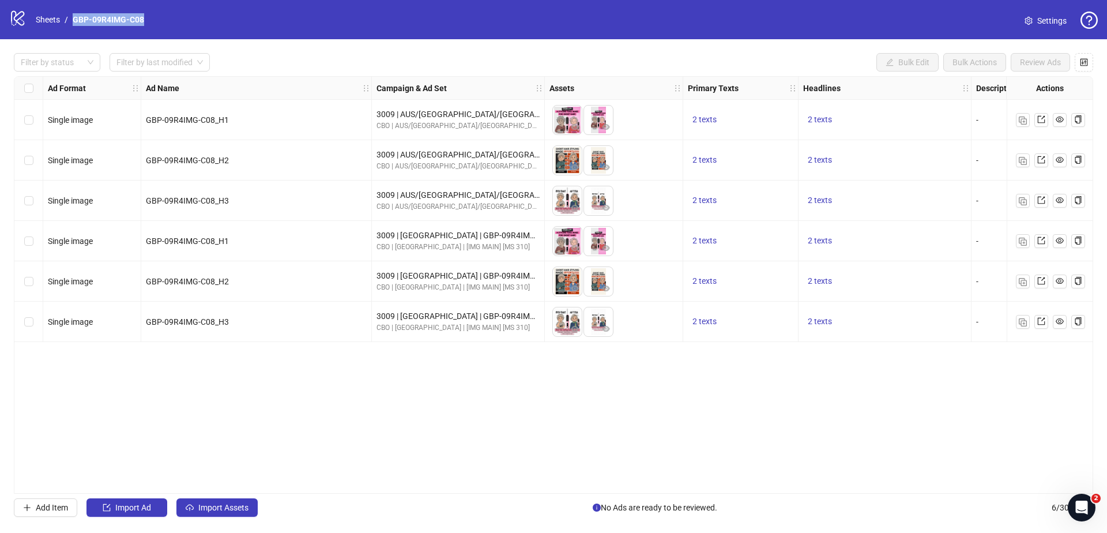
drag, startPoint x: 137, startPoint y: 18, endPoint x: 69, endPoint y: 18, distance: 68.0
click at [69, 18] on div "logo/logo-mobile Sheets / GBP-09R4IMG-C08 Settings" at bounding box center [553, 19] width 1088 height 21
copy ol "GBP-09R4IMG-C08"
click at [566, 465] on div "Ad Format Ad Name Campaign & Ad Set Assets Primary Texts Headlines Descriptions…" at bounding box center [553, 284] width 1079 height 417
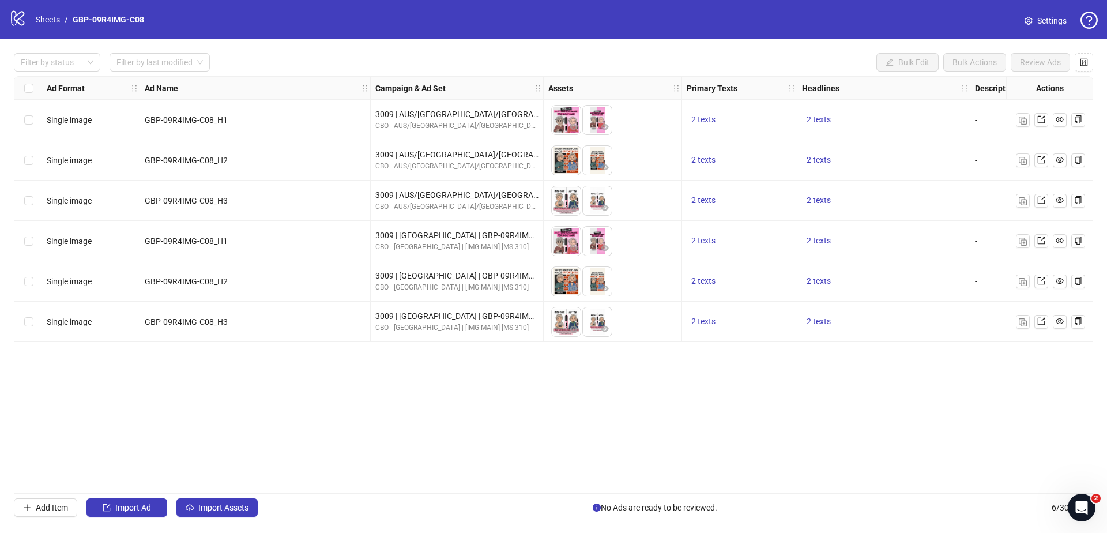
drag, startPoint x: 631, startPoint y: 492, endPoint x: 723, endPoint y: 488, distance: 92.9
click at [723, 488] on div "Ad Format Ad Name Campaign & Ad Set Assets Primary Texts Headlines Descriptions…" at bounding box center [553, 284] width 1079 height 417
click at [639, 482] on div "Ad Format Ad Name Campaign & Ad Set Assets Primary Texts Headlines Descriptions…" at bounding box center [553, 284] width 1079 height 417
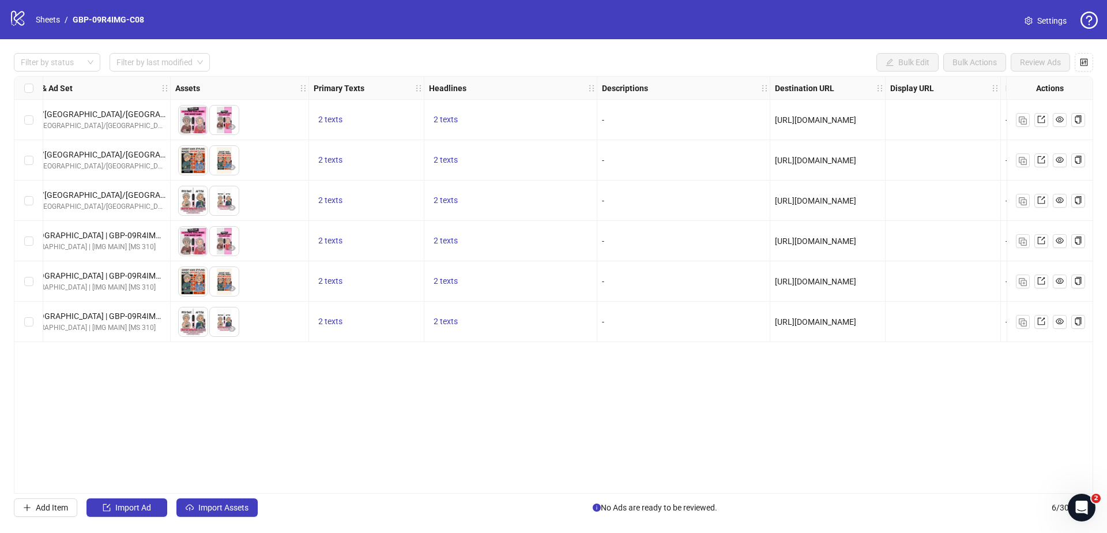
scroll to position [0, 0]
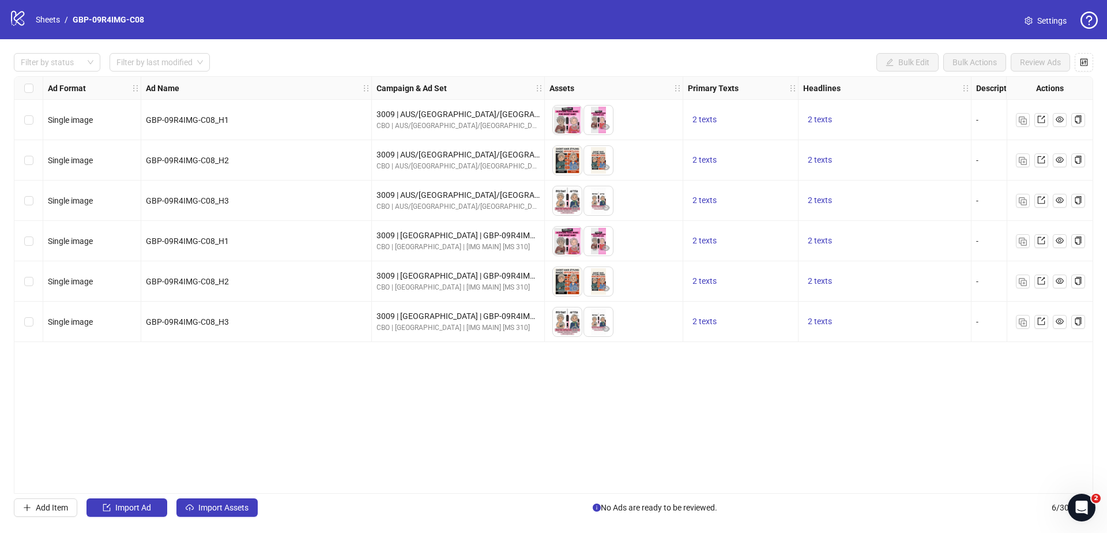
click at [569, 486] on div "Ad Format Ad Name Campaign & Ad Set Assets Primary Texts Headlines Descriptions…" at bounding box center [553, 284] width 1079 height 417
click at [41, 18] on link "Sheets" at bounding box center [47, 19] width 29 height 13
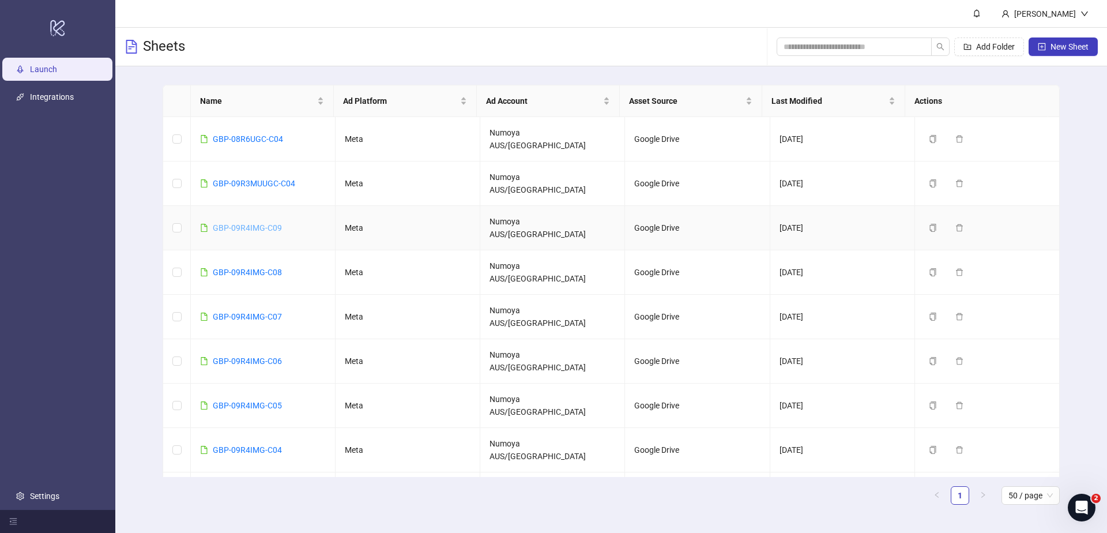
click at [258, 223] on link "GBP-09R4IMG-C09" at bounding box center [247, 227] width 69 height 9
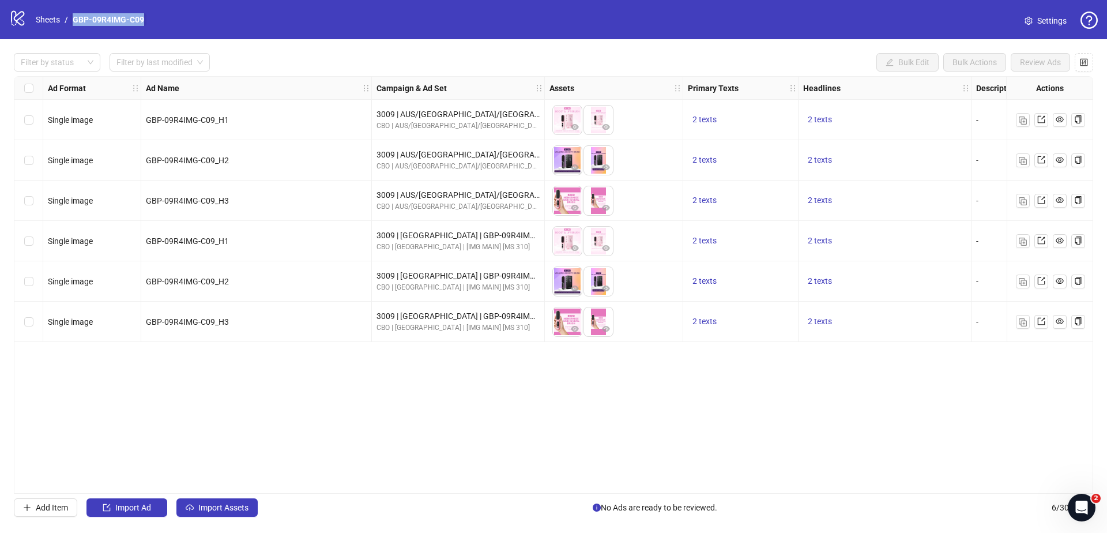
drag, startPoint x: 161, startPoint y: 16, endPoint x: 73, endPoint y: 17, distance: 88.2
click at [73, 17] on div "logo/logo-mobile Sheets / GBP-09R4IMG-C09 Settings" at bounding box center [553, 19] width 1088 height 21
copy link "GBP-09R4IMG-C09"
click at [451, 399] on div "Ad Format Ad Name Campaign & Ad Set Assets Primary Texts Headlines Descriptions…" at bounding box center [553, 284] width 1079 height 417
click at [820, 319] on span "2 texts" at bounding box center [820, 320] width 24 height 9
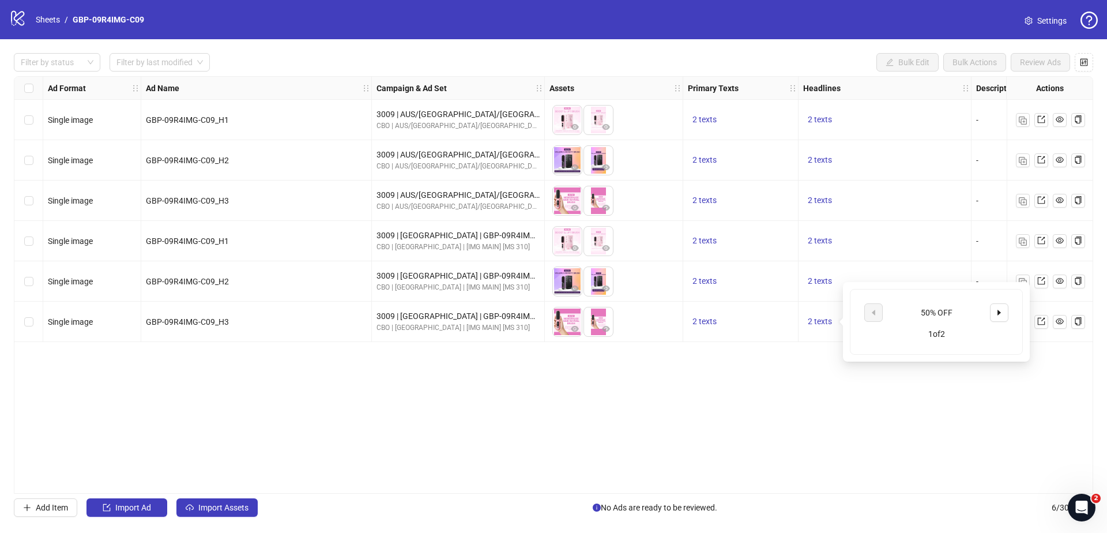
click at [1016, 310] on div "50% OFF 1 of 2" at bounding box center [936, 321] width 172 height 65
click at [998, 313] on icon "caret-right" at bounding box center [998, 313] width 3 height 6
click at [940, 389] on div "Ad Format Ad Name Campaign & Ad Set Assets Primary Texts Headlines Descriptions…" at bounding box center [553, 284] width 1079 height 417
click at [48, 20] on link "Sheets" at bounding box center [47, 19] width 29 height 13
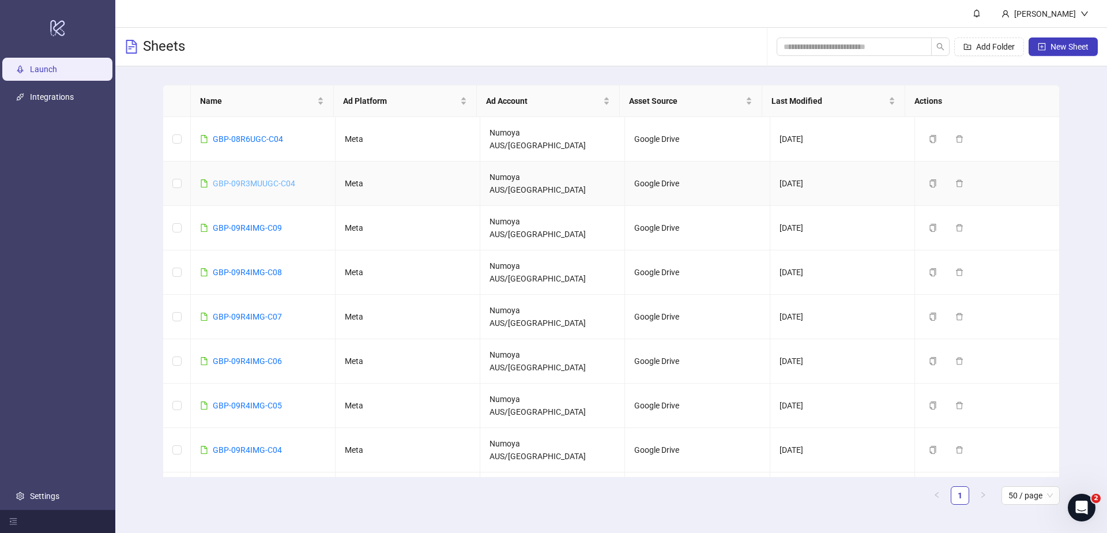
click at [278, 179] on link "GBP-09R3MUUGC-C04" at bounding box center [254, 183] width 82 height 9
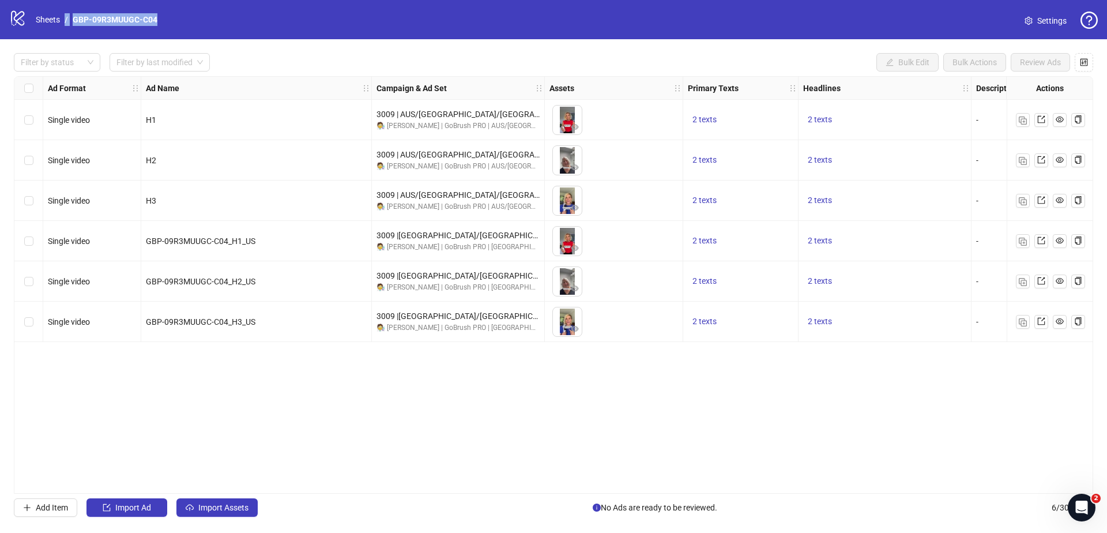
drag, startPoint x: 169, startPoint y: 22, endPoint x: 65, endPoint y: 19, distance: 103.8
click at [65, 19] on div "logo/logo-mobile Sheets / GBP-09R3MUUGC-C04 Settings" at bounding box center [553, 19] width 1088 height 21
click at [100, 24] on link "GBP-09R3MUUGC-C04" at bounding box center [114, 19] width 89 height 13
click at [204, 21] on div "logo/logo-mobile Sheets / GBP-09R3MUUGC-C04 Settings" at bounding box center [553, 19] width 1088 height 21
drag, startPoint x: 177, startPoint y: 18, endPoint x: 70, endPoint y: 19, distance: 106.6
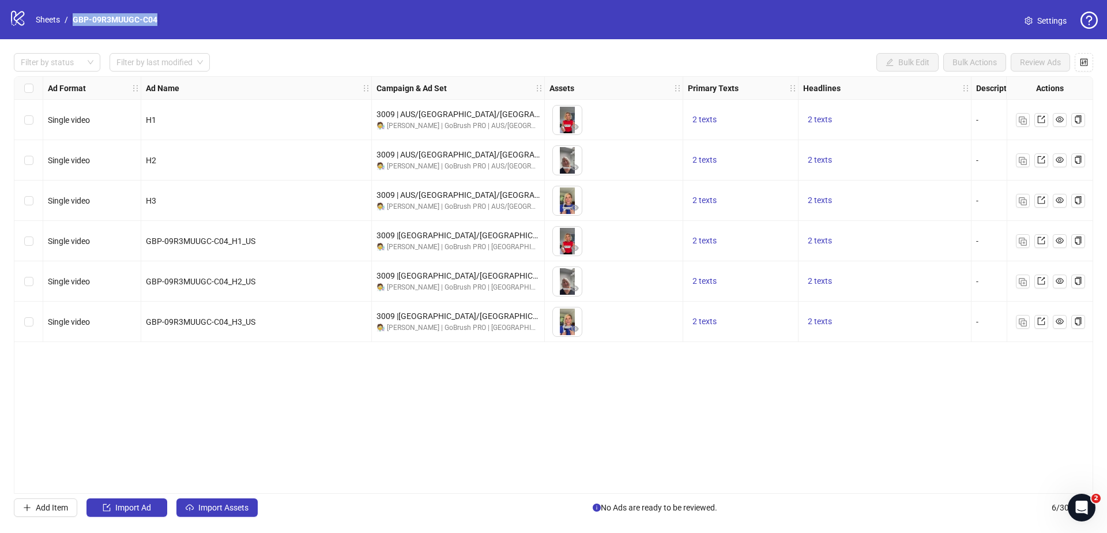
click at [70, 19] on div "logo/logo-mobile Sheets / GBP-09R3MUUGC-C04 Settings" at bounding box center [553, 19] width 1088 height 21
copy link "GBP-09R3MUUGC-C04"
click at [385, 443] on div "Ad Format Ad Name Campaign & Ad Set Assets Primary Texts Headlines Descriptions…" at bounding box center [553, 284] width 1079 height 417
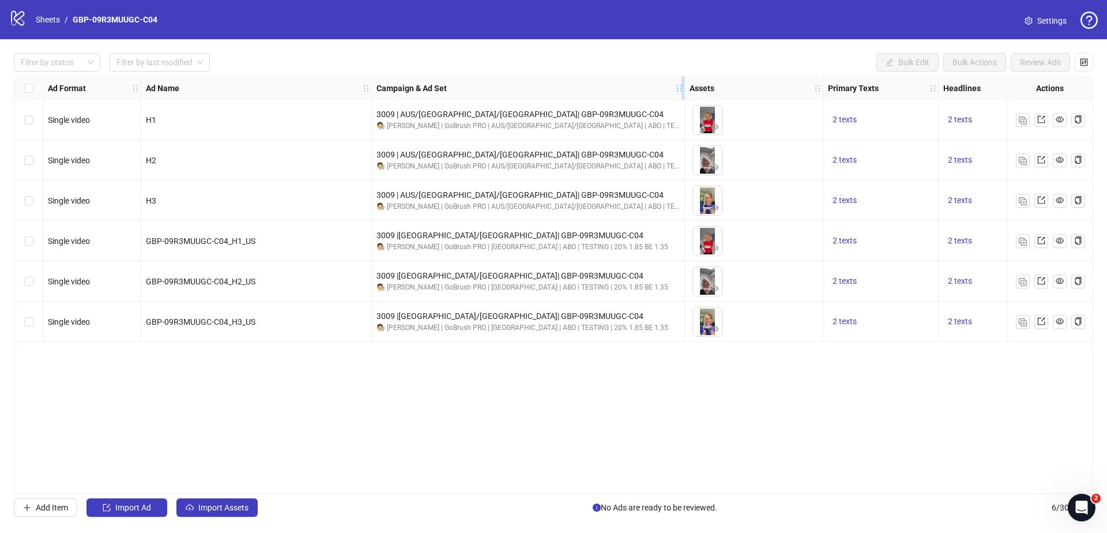
drag, startPoint x: 543, startPoint y: 88, endPoint x: 683, endPoint y: 95, distance: 140.2
click at [683, 95] on div "Resize Campaign & Ad Set column" at bounding box center [682, 88] width 3 height 22
click at [591, 486] on div "Ad Format Ad Name Campaign & Ad Set Assets Primary Texts Headlines Descriptions…" at bounding box center [553, 284] width 1079 height 417
click at [44, 19] on link "Sheets" at bounding box center [47, 19] width 29 height 13
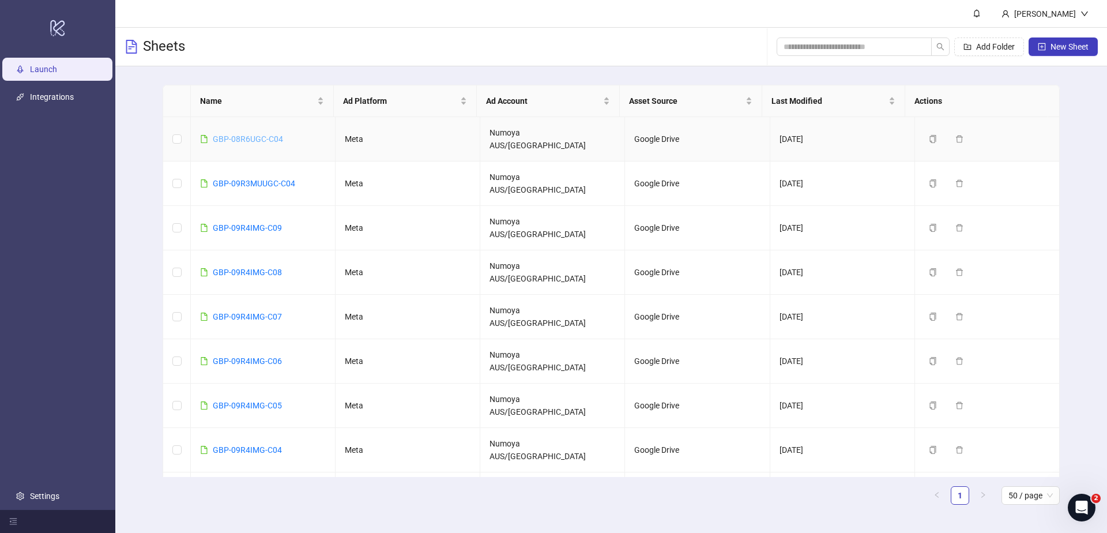
click at [258, 134] on link "GBP-08R6UGC-C04" at bounding box center [248, 138] width 70 height 9
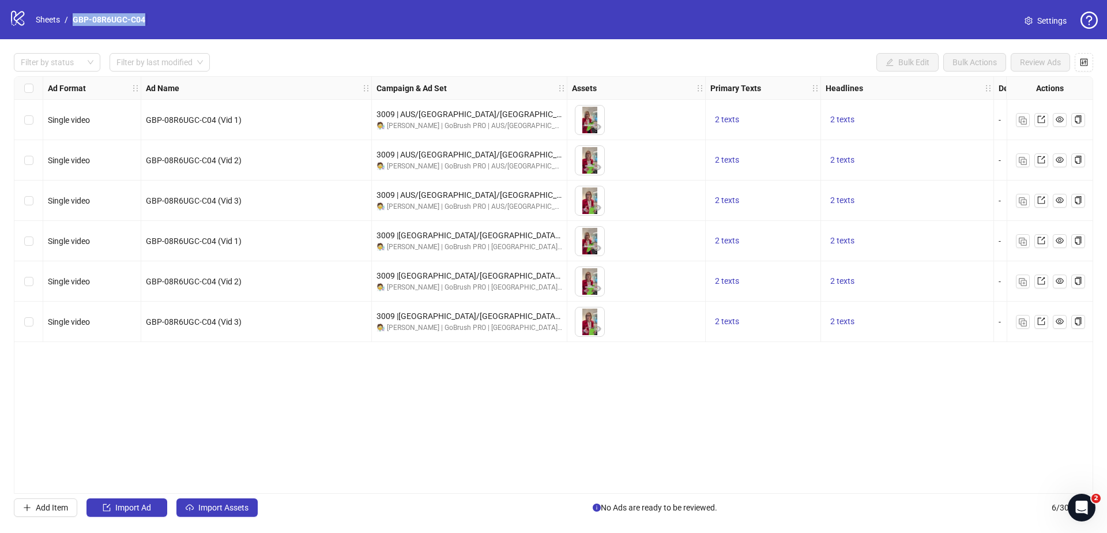
drag, startPoint x: 164, startPoint y: 22, endPoint x: 71, endPoint y: 21, distance: 92.8
click at [71, 21] on div "logo/logo-mobile Sheets / GBP-08R6UGC-C04 Settings" at bounding box center [553, 19] width 1088 height 21
copy link "GBP-08R6UGC-C04"
click at [363, 375] on div "Ad Format Ad Name Campaign & Ad Set Assets Primary Texts Headlines Descriptions…" at bounding box center [553, 284] width 1079 height 417
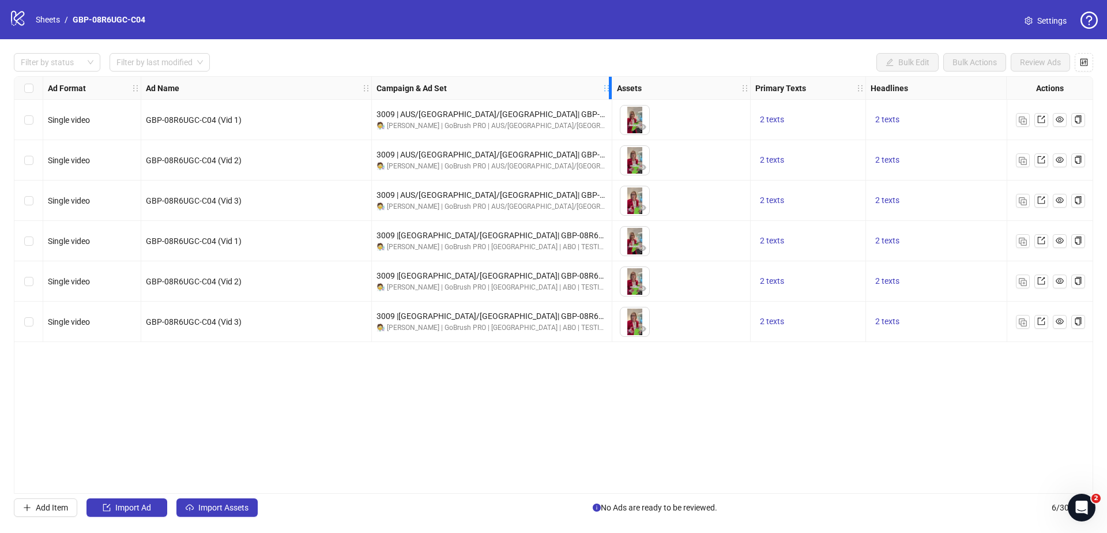
drag, startPoint x: 566, startPoint y: 86, endPoint x: 646, endPoint y: 312, distance: 239.7
click at [610, 104] on div "Ad Format Ad Name Campaign & Ad Set Assets Primary Texts Headlines Descriptions…" at bounding box center [756, 209] width 1485 height 265
click at [59, 19] on link "Sheets" at bounding box center [47, 19] width 29 height 13
